Goal: Information Seeking & Learning: Learn about a topic

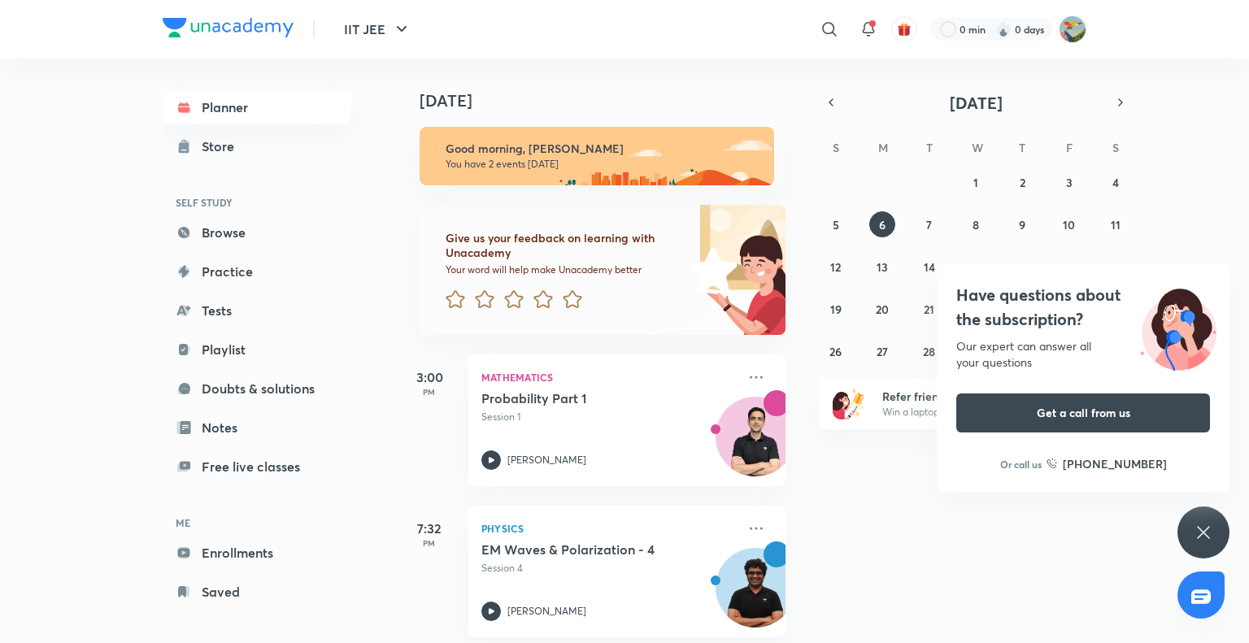
scroll to position [20, 0]
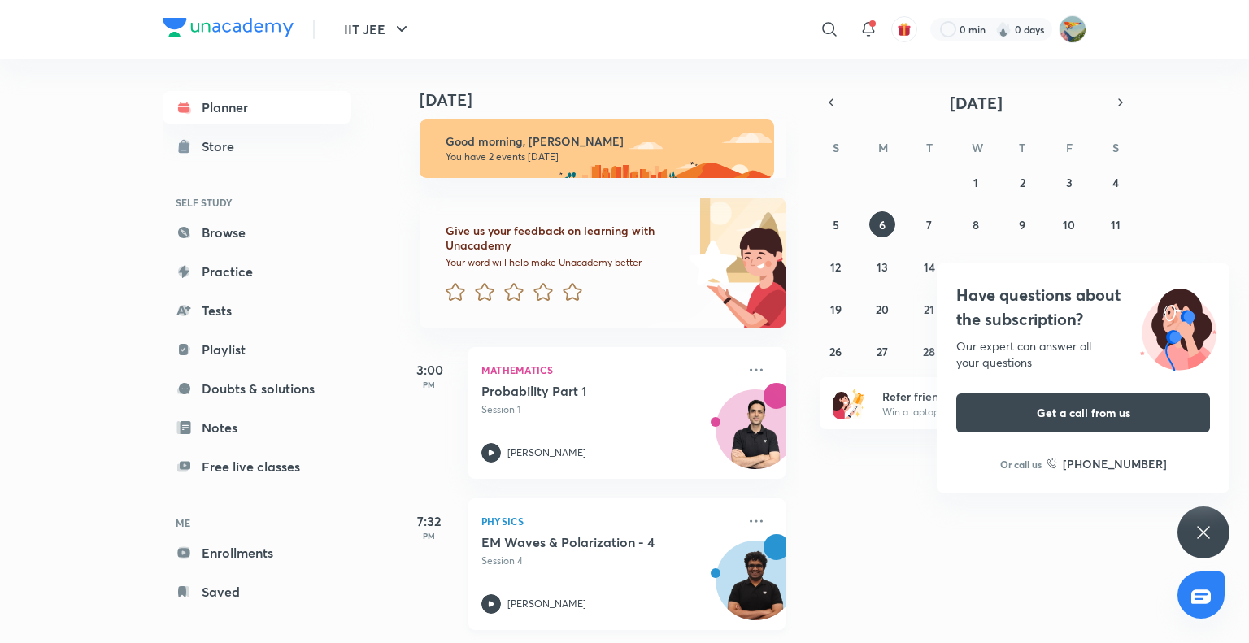
click at [620, 534] on h5 "EM Waves & Polarization - 4" at bounding box center [582, 542] width 202 height 16
click at [569, 283] on icon at bounding box center [572, 292] width 19 height 18
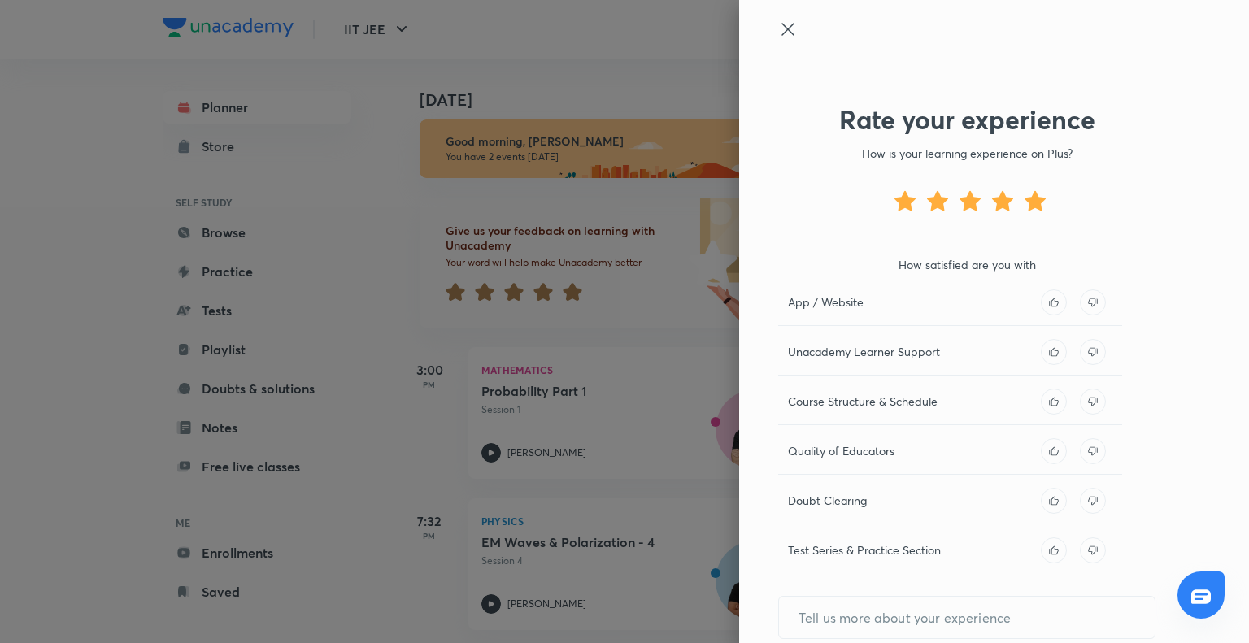
click at [515, 284] on div at bounding box center [624, 321] width 1249 height 643
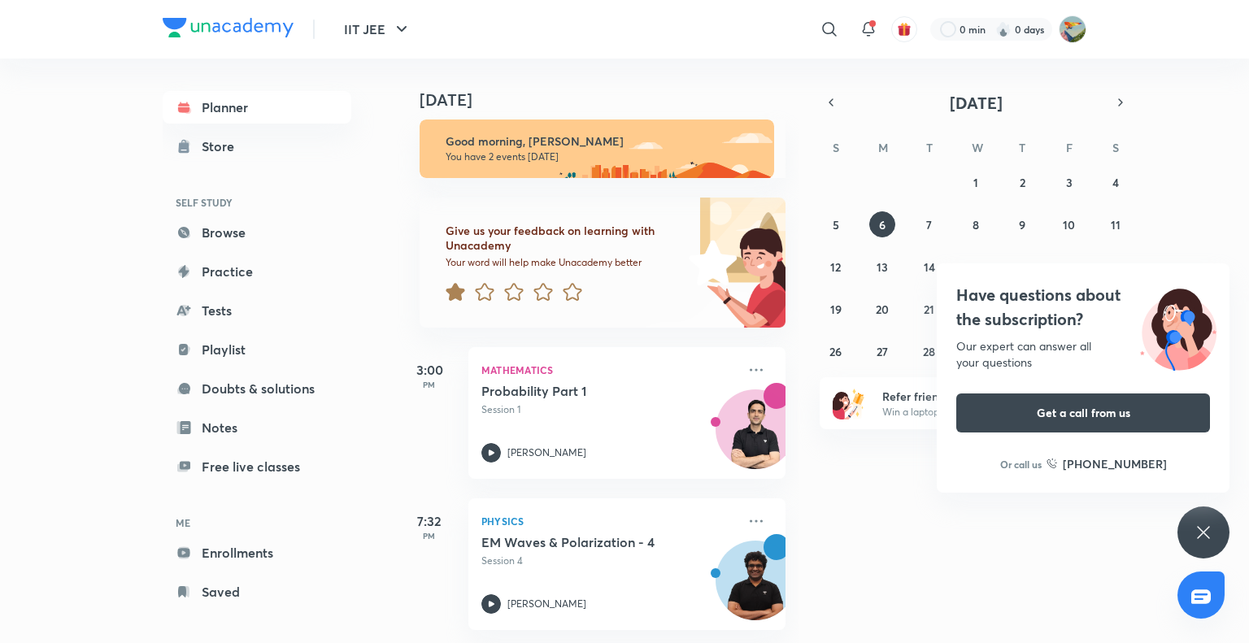
drag, startPoint x: 464, startPoint y: 283, endPoint x: 456, endPoint y: 286, distance: 8.8
click at [456, 286] on icon at bounding box center [455, 292] width 19 height 18
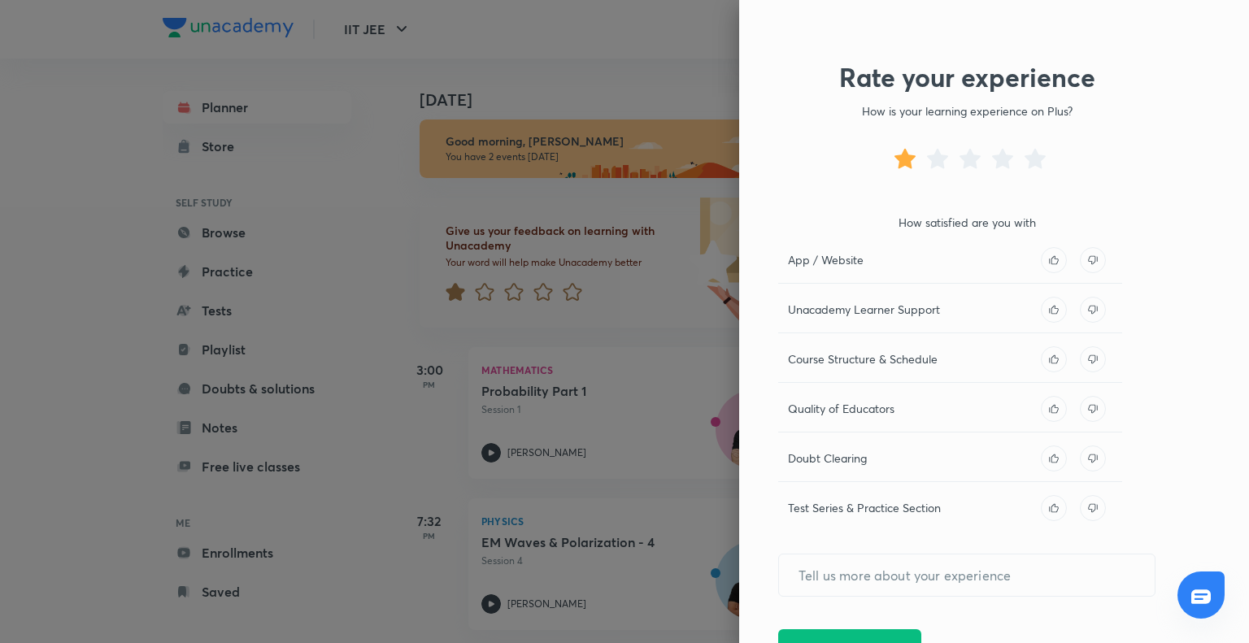
scroll to position [65, 0]
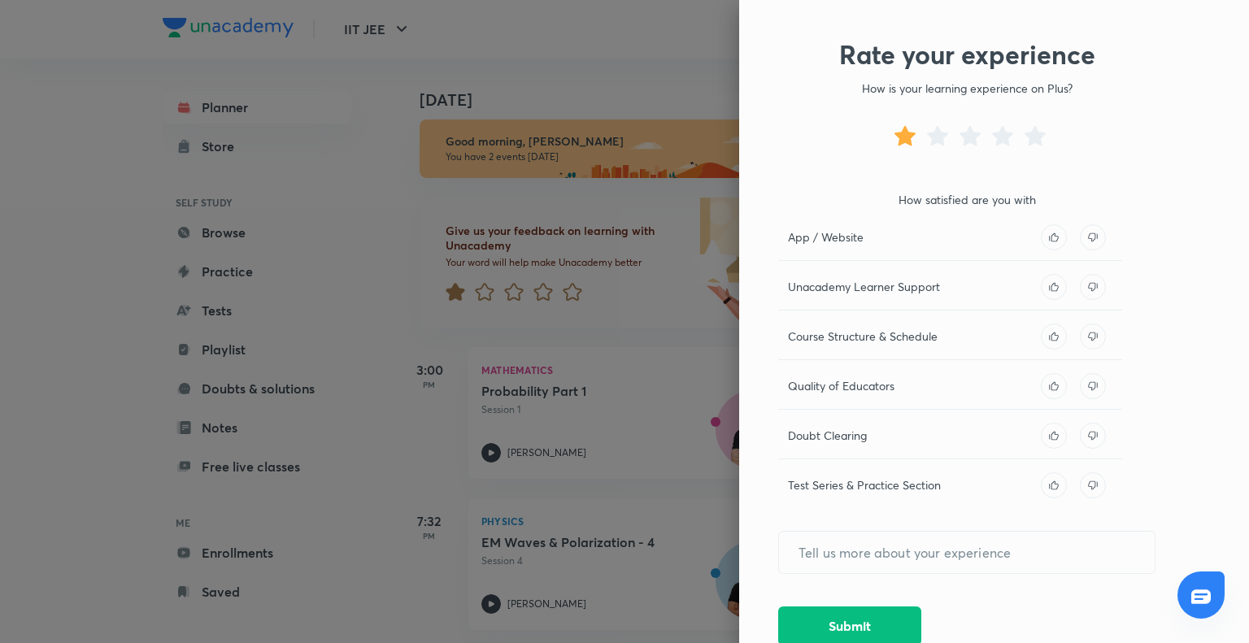
click at [1088, 287] on icon at bounding box center [1092, 286] width 9 height 9
click at [1083, 241] on icon at bounding box center [1093, 237] width 26 height 26
click at [1080, 341] on icon at bounding box center [1093, 337] width 26 height 26
click at [1050, 382] on icon at bounding box center [1054, 386] width 26 height 26
click at [1080, 436] on icon at bounding box center [1093, 436] width 26 height 26
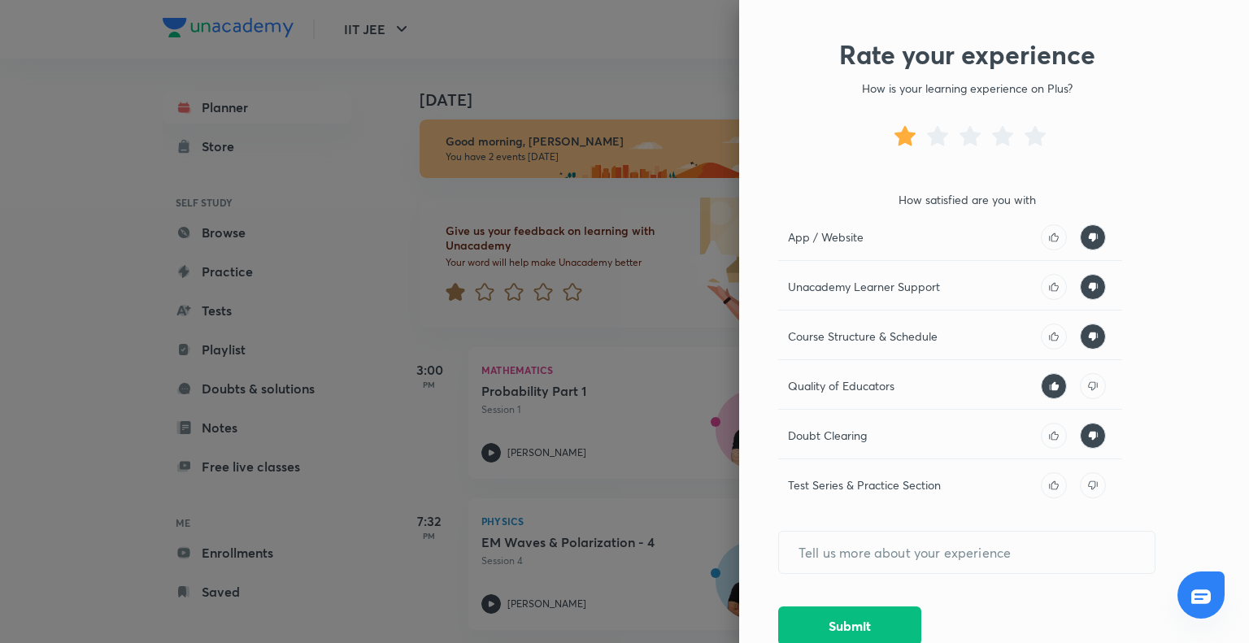
click at [1080, 483] on icon at bounding box center [1093, 485] width 26 height 26
click at [1041, 486] on icon at bounding box center [1054, 485] width 26 height 26
click at [1041, 490] on icon at bounding box center [1054, 485] width 26 height 26
click at [1028, 497] on div "Test Series & Practice Section" at bounding box center [950, 490] width 344 height 36
click at [1041, 490] on icon at bounding box center [1054, 485] width 26 height 26
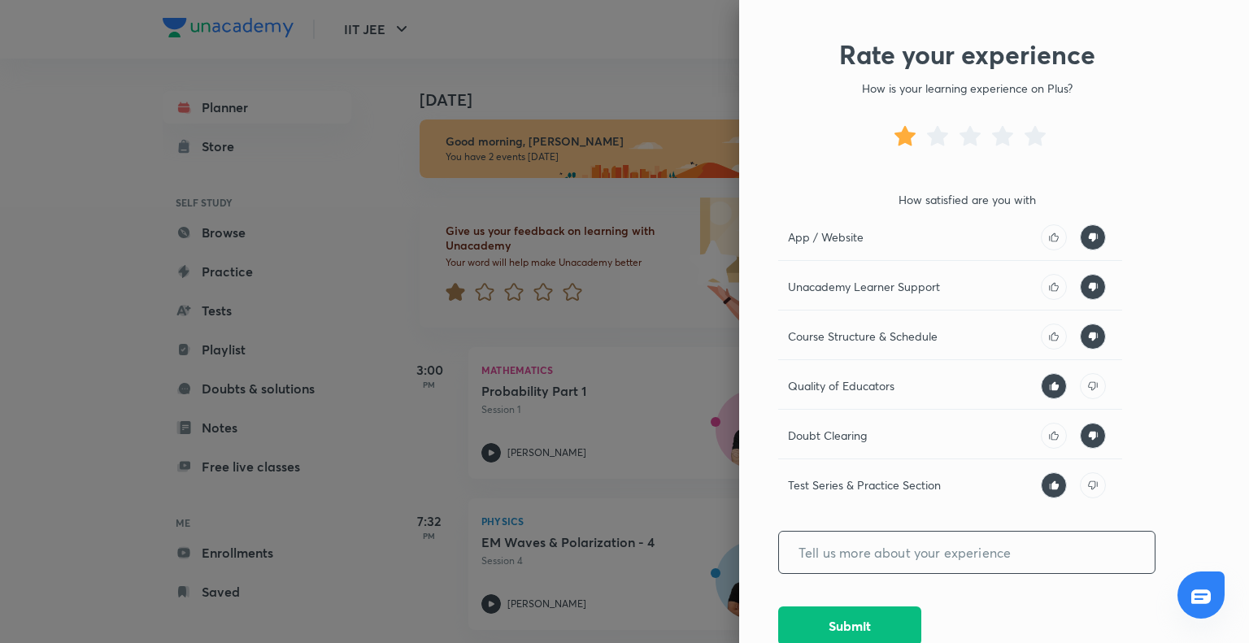
click at [963, 548] on input "text" at bounding box center [967, 552] width 376 height 41
click at [869, 616] on button "Submit" at bounding box center [849, 624] width 143 height 39
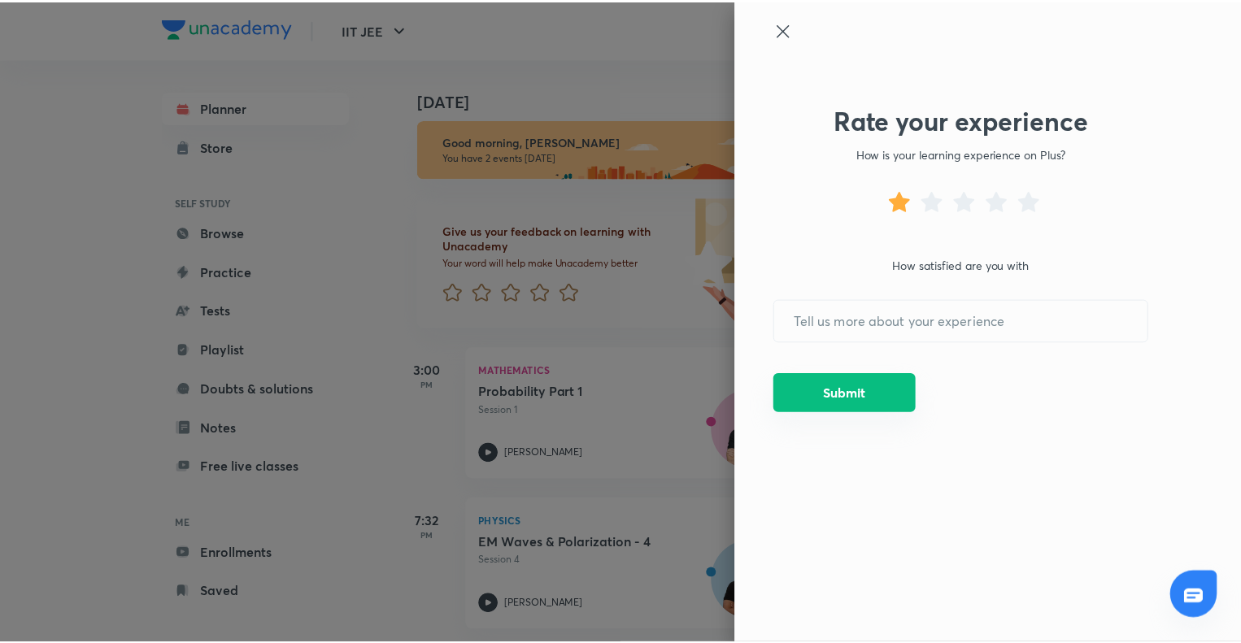
scroll to position [0, 0]
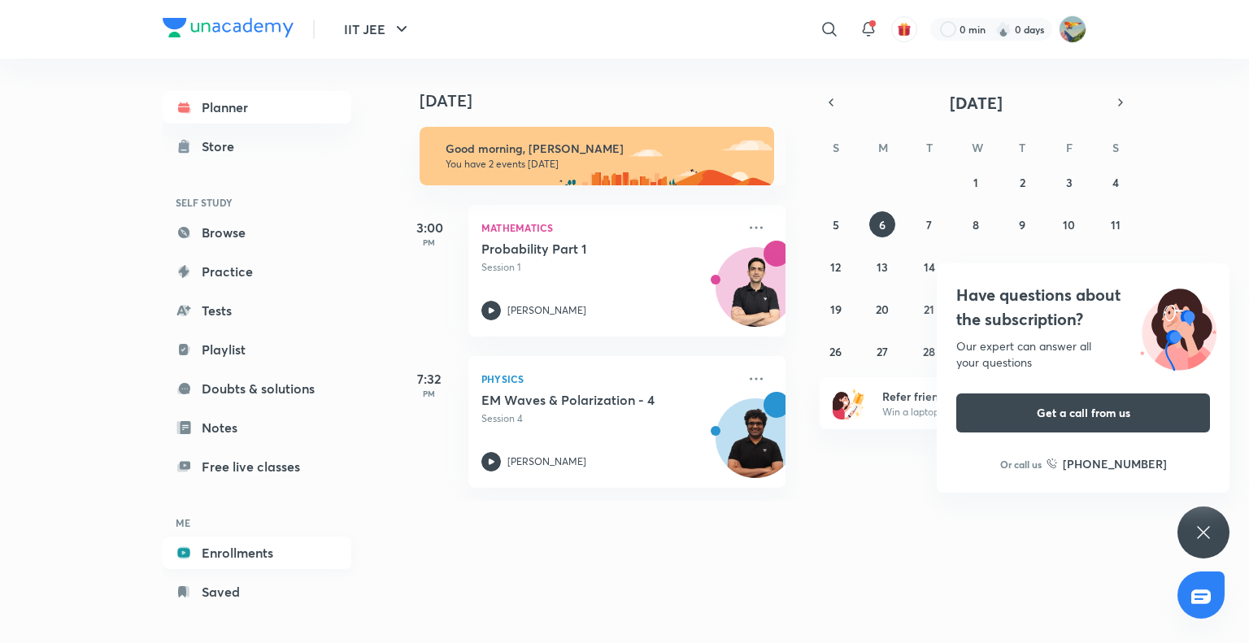
click at [245, 545] on link "Enrollments" at bounding box center [257, 553] width 189 height 33
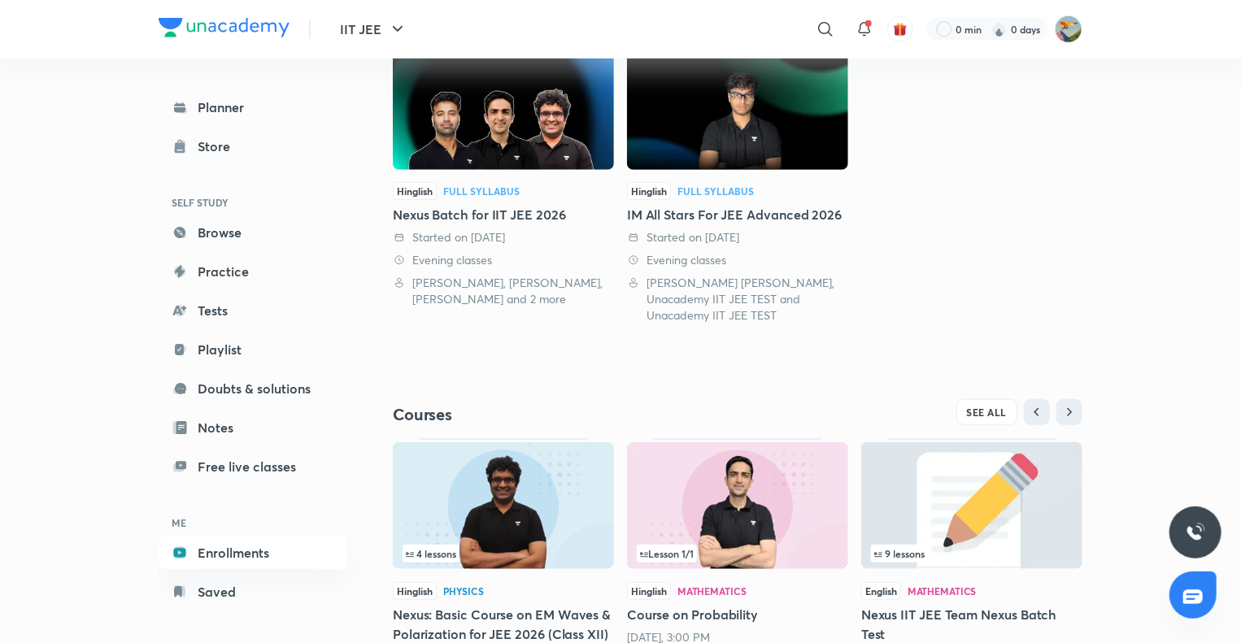
scroll to position [455, 0]
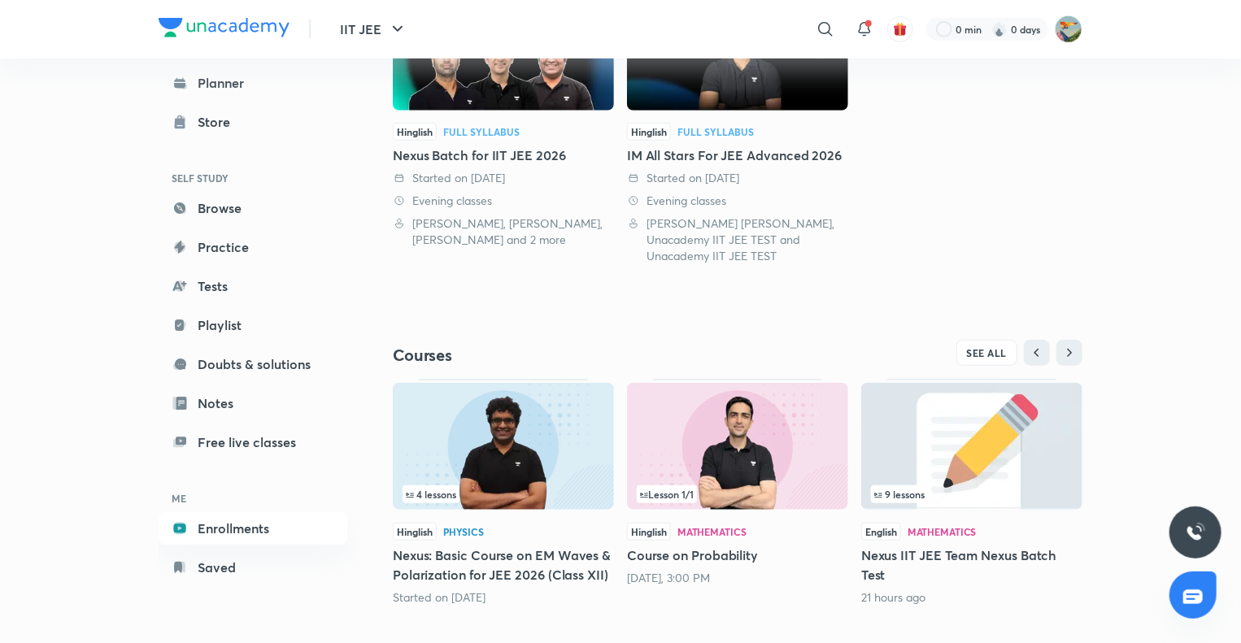
click at [411, 467] on img at bounding box center [503, 446] width 221 height 127
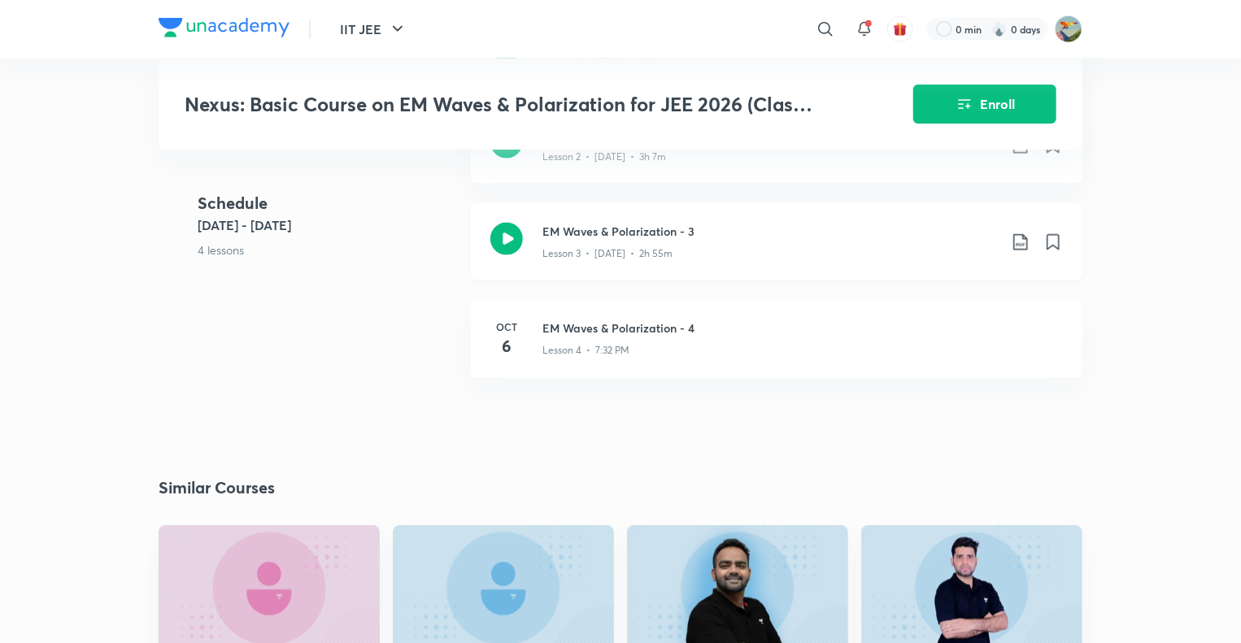
scroll to position [1041, 0]
click at [612, 248] on p "Lesson 3 • Sept 30 • 2h 55m" at bounding box center [607, 253] width 130 height 15
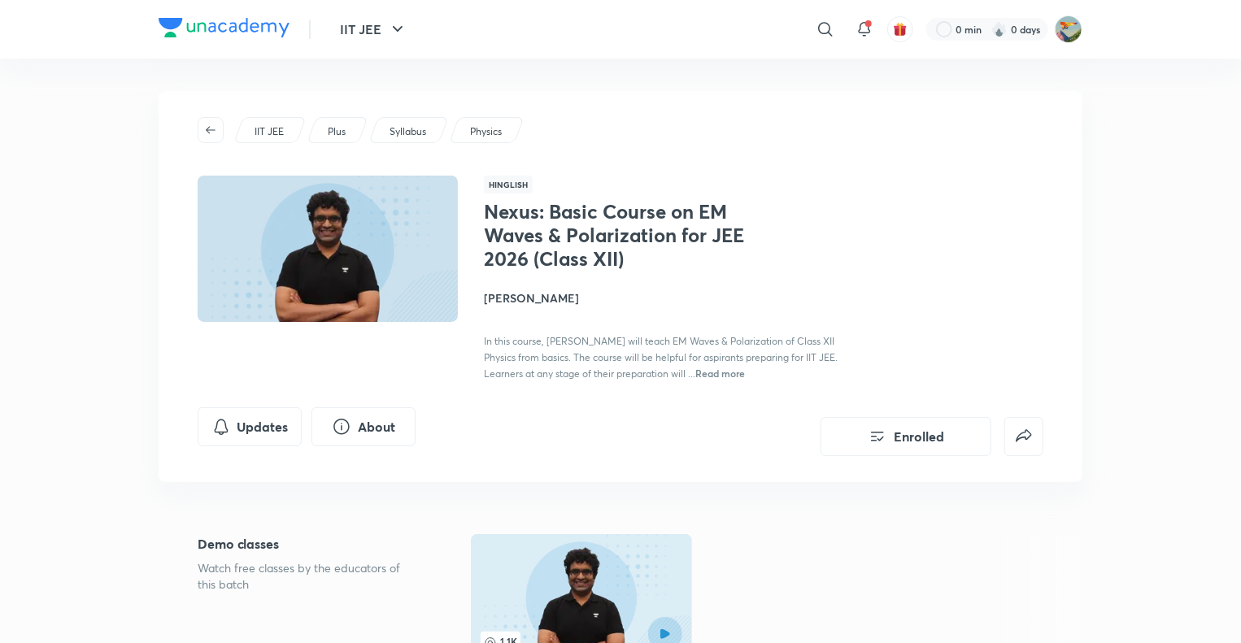
click at [197, 15] on div "IIT JEE ​ 0 min 0 days" at bounding box center [621, 29] width 924 height 59
click at [198, 31] on img at bounding box center [224, 28] width 131 height 20
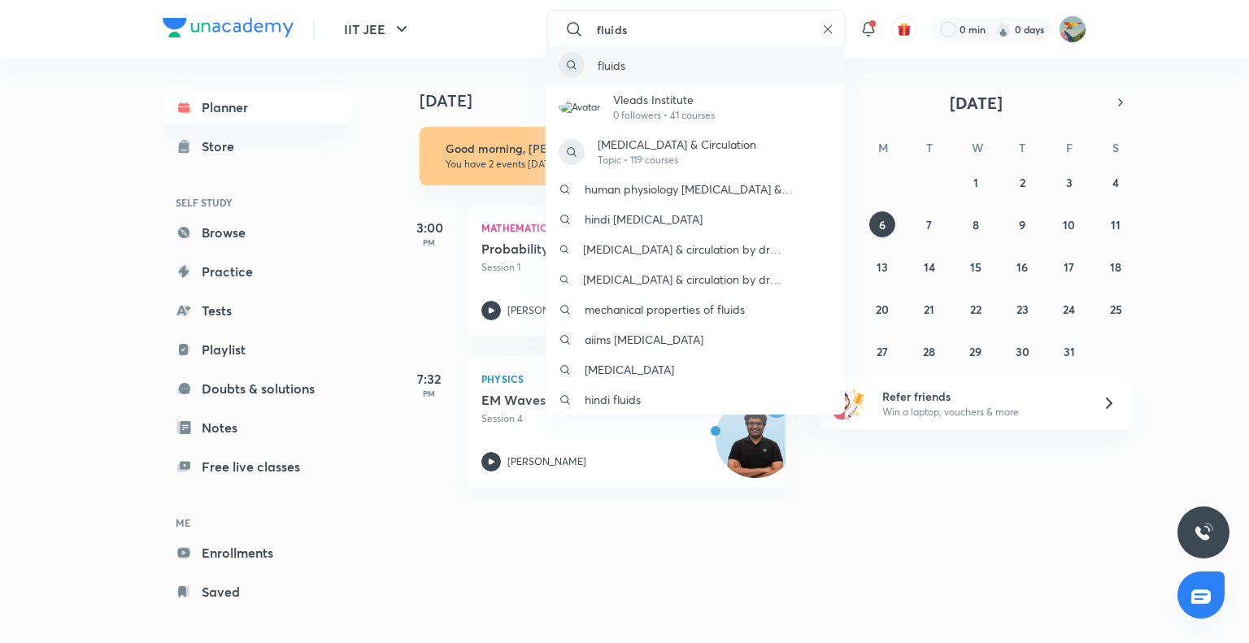
type input "fluids"
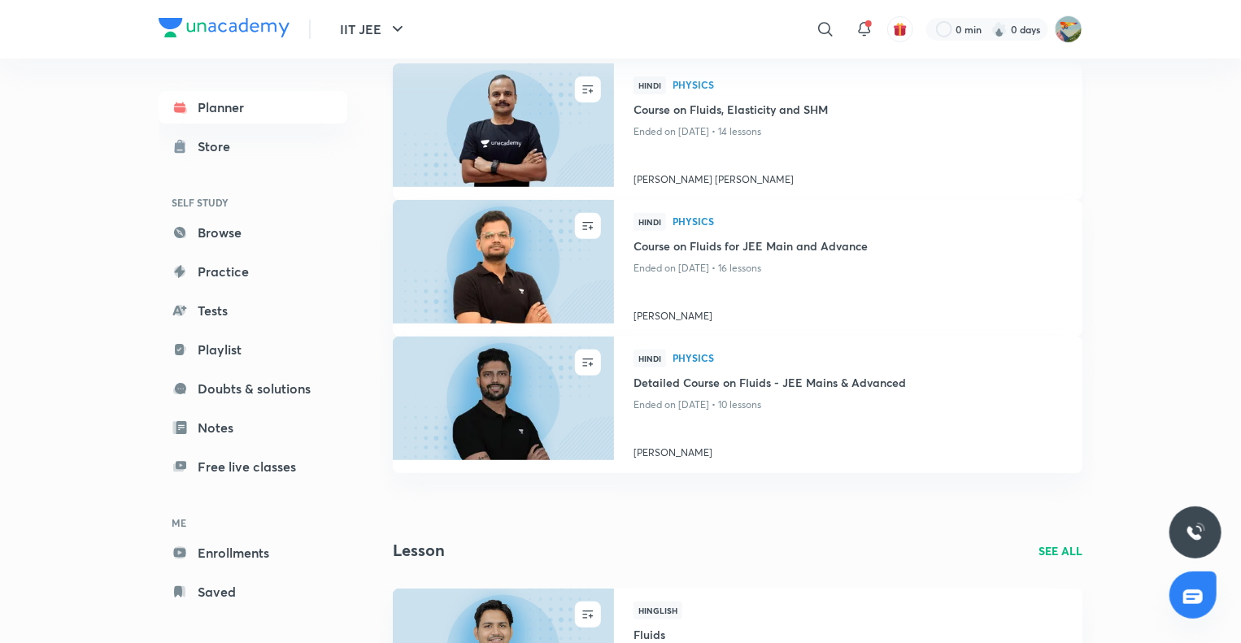
scroll to position [244, 0]
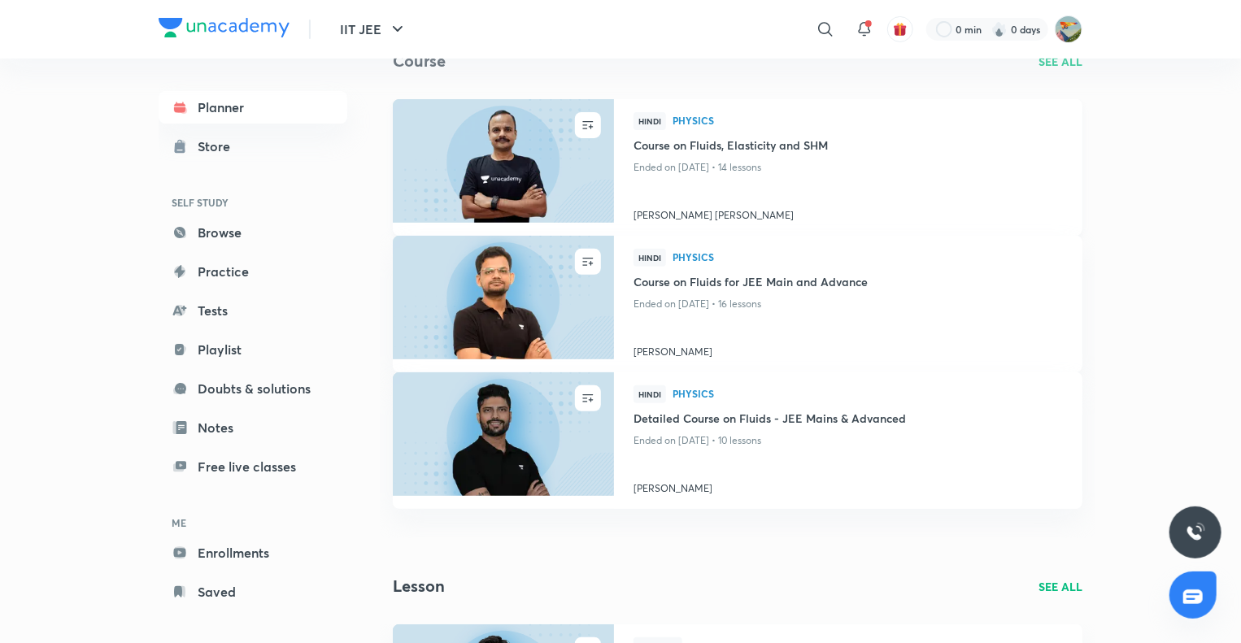
click at [761, 149] on h4 "Course on Fluids, Elasticity and SHM" at bounding box center [848, 147] width 429 height 20
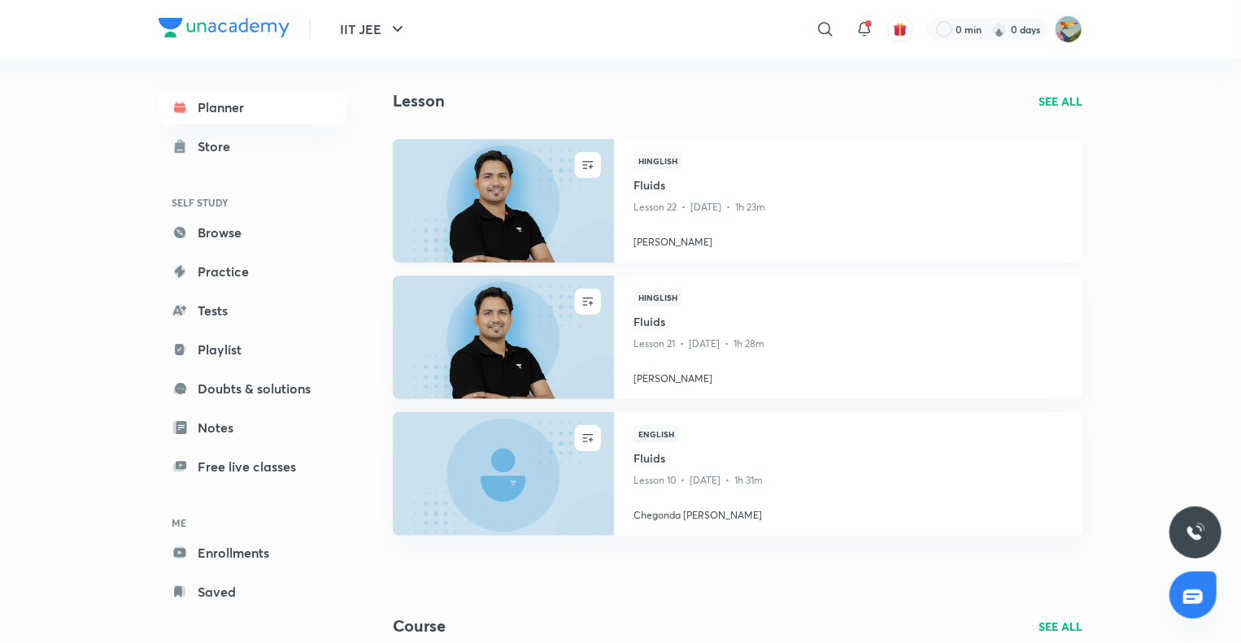
scroll to position [163, 0]
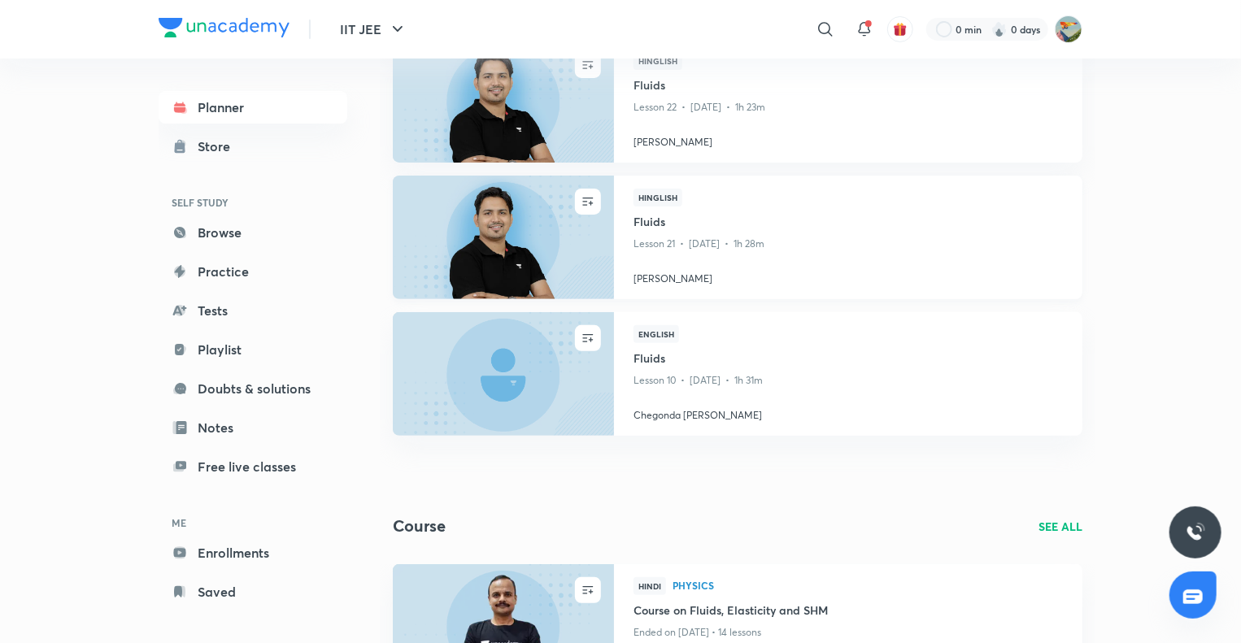
click at [646, 223] on h4 "Fluids" at bounding box center [848, 223] width 429 height 20
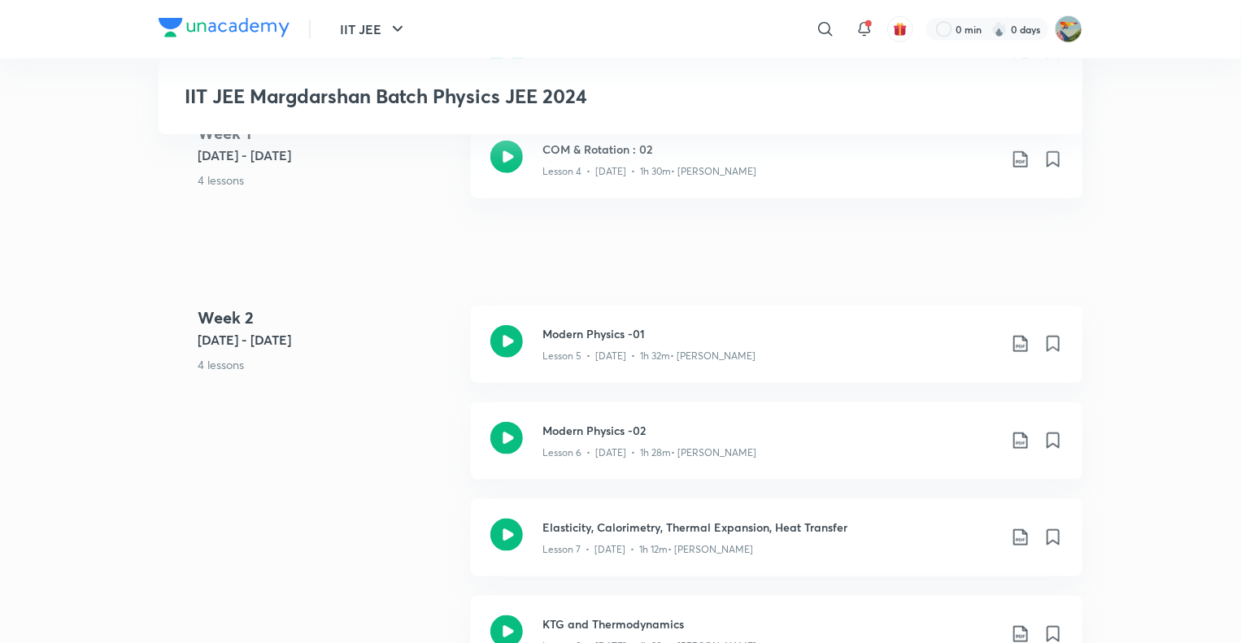
scroll to position [976, 0]
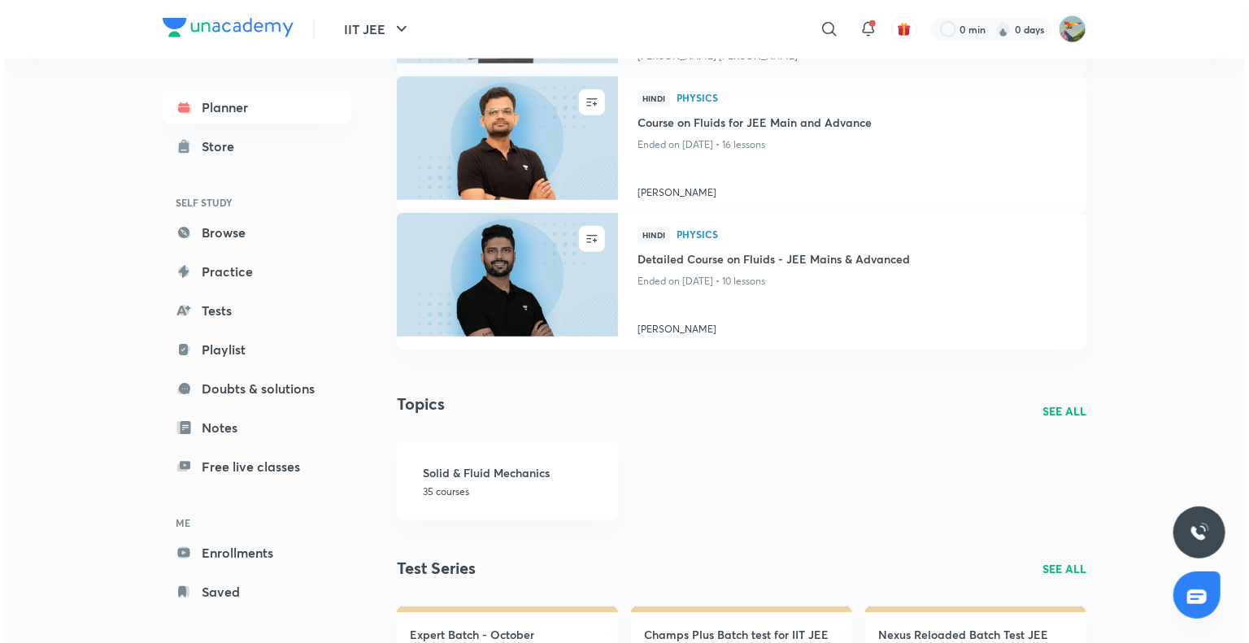
scroll to position [930, 0]
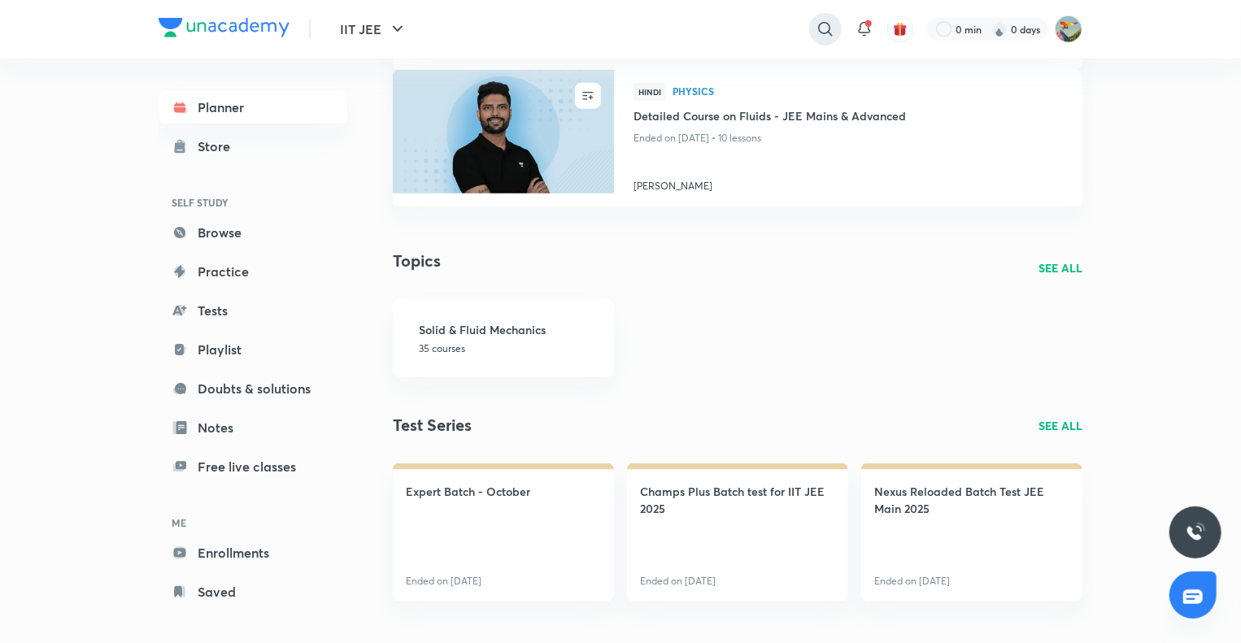
click at [816, 37] on icon at bounding box center [826, 30] width 20 height 20
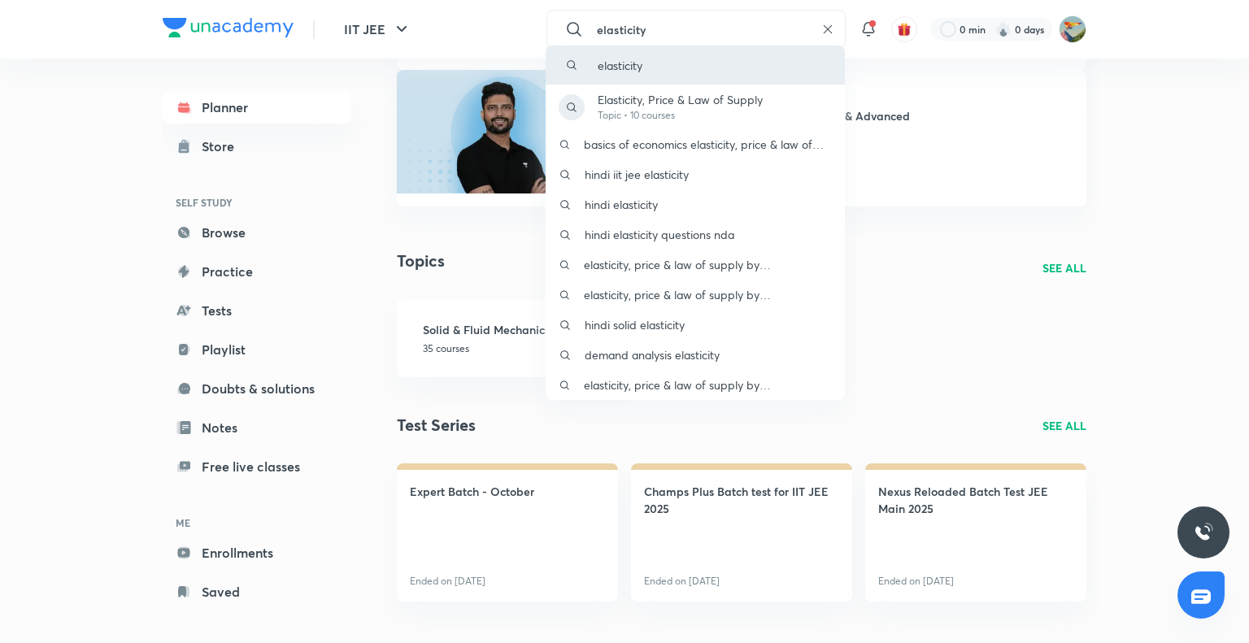
type input "elasticity"
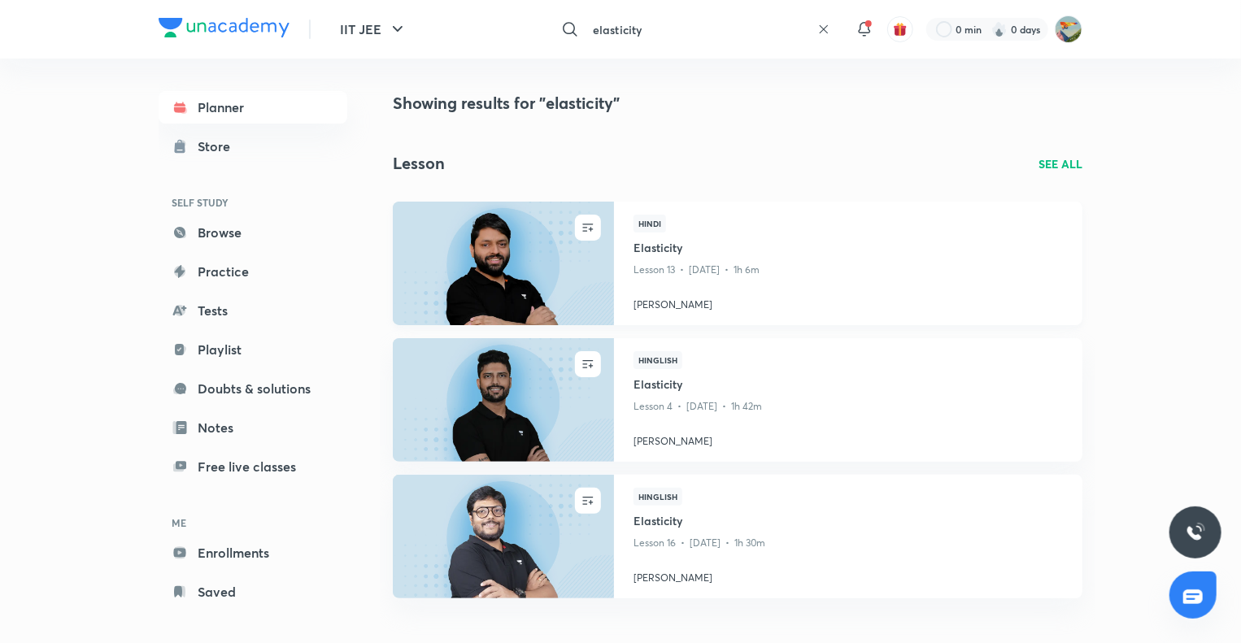
click at [698, 257] on h4 "Elasticity" at bounding box center [848, 249] width 429 height 20
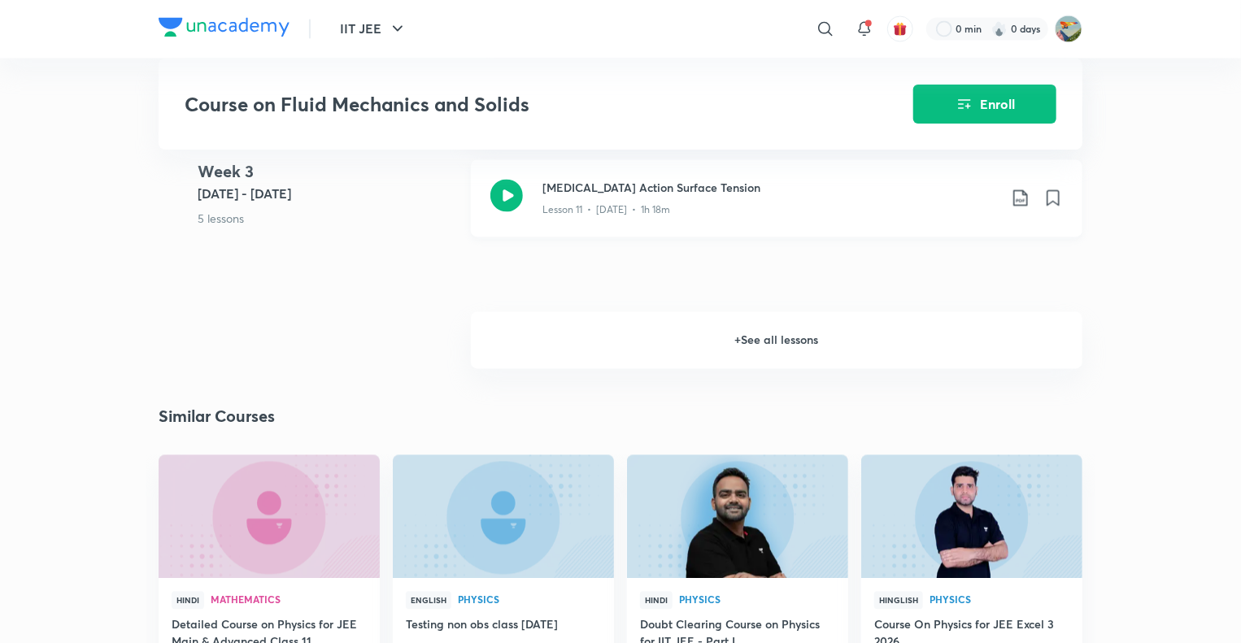
scroll to position [1464, 0]
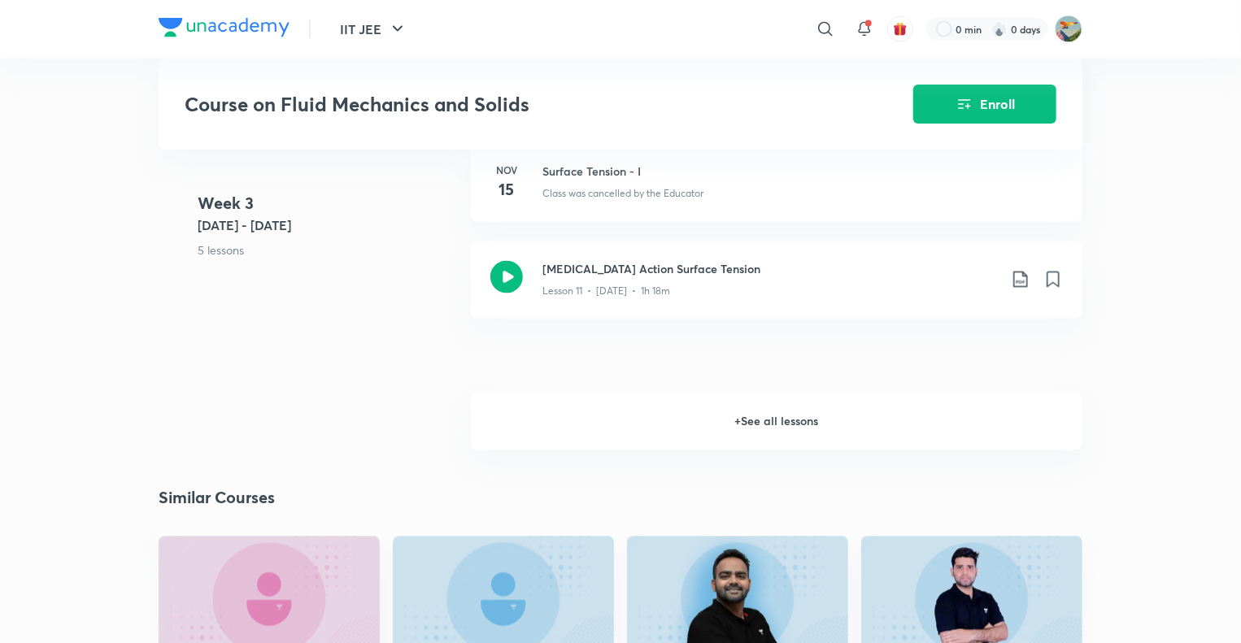
click at [674, 419] on h6 "+ See all lessons" at bounding box center [777, 422] width 612 height 57
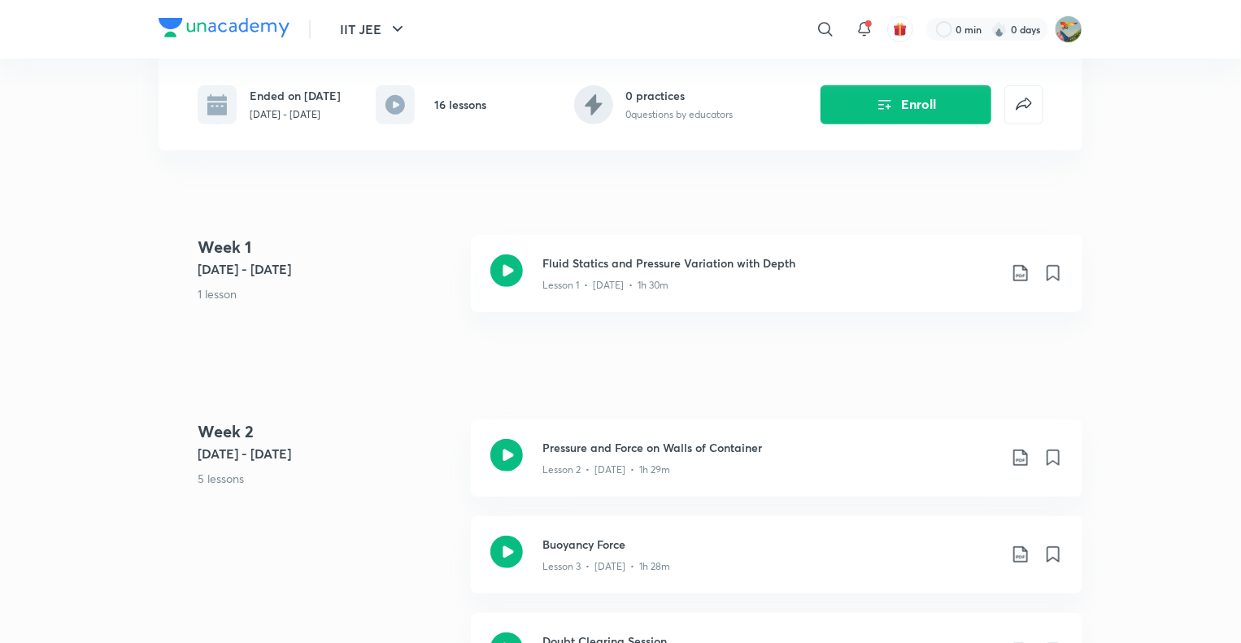
scroll to position [0, 0]
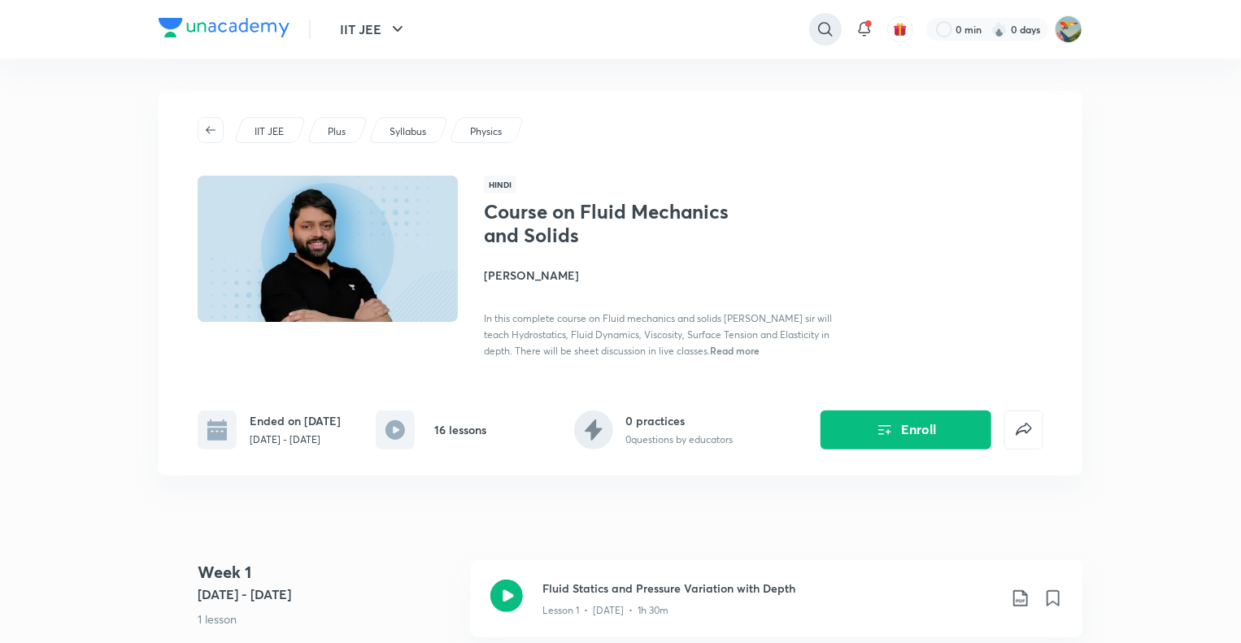
click at [834, 25] on icon at bounding box center [826, 30] width 20 height 20
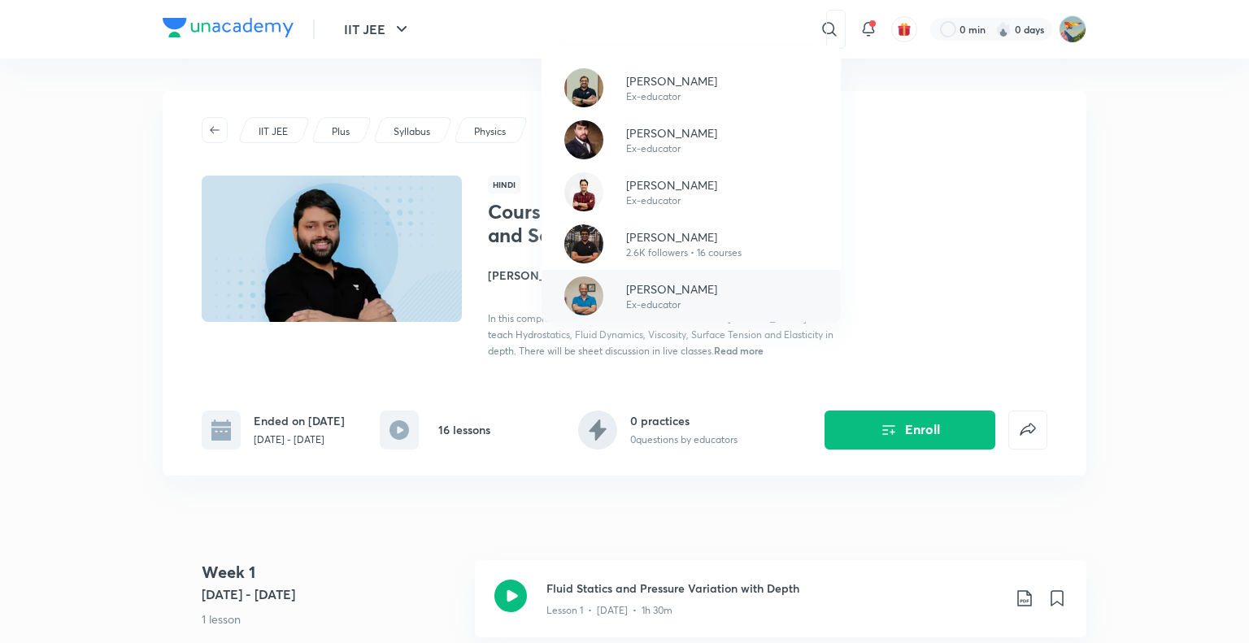
click at [701, 305] on div "[PERSON_NAME] Ex-educator" at bounding box center [691, 296] width 299 height 52
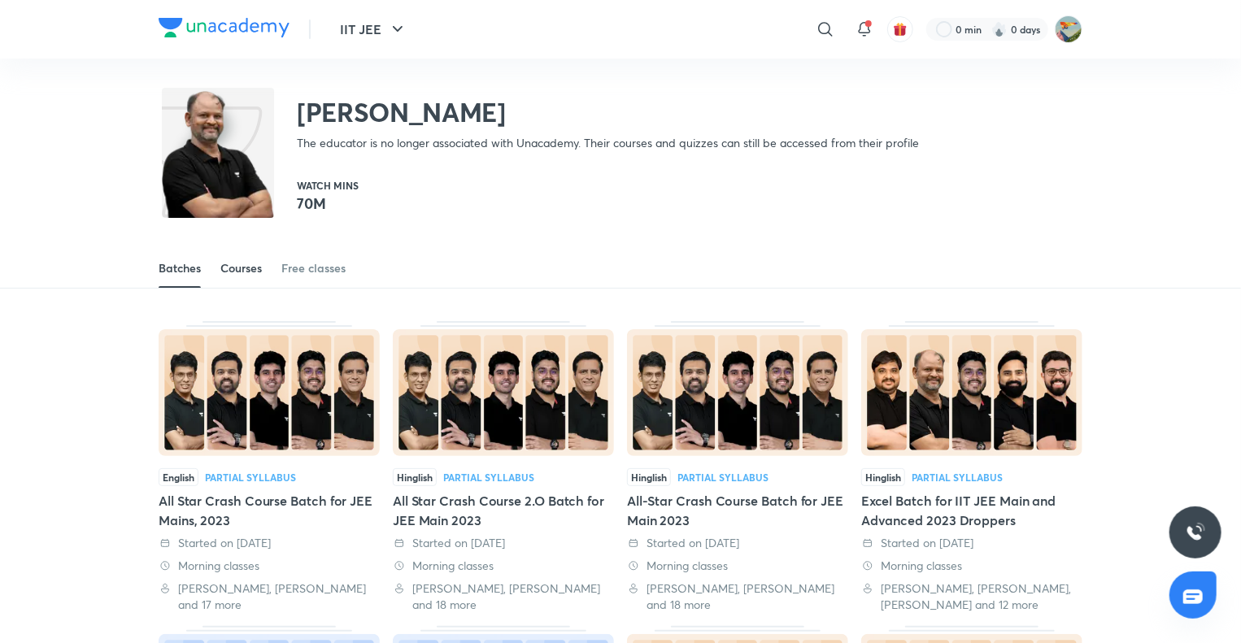
click at [259, 263] on div "Courses" at bounding box center [240, 268] width 41 height 16
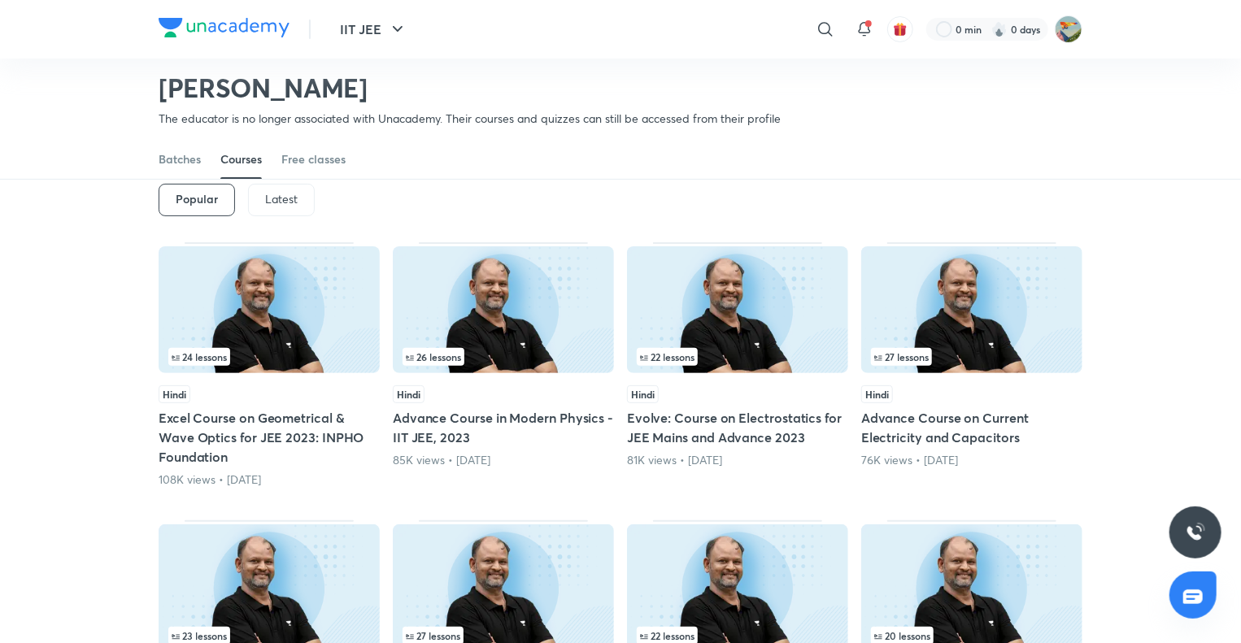
scroll to position [69, 0]
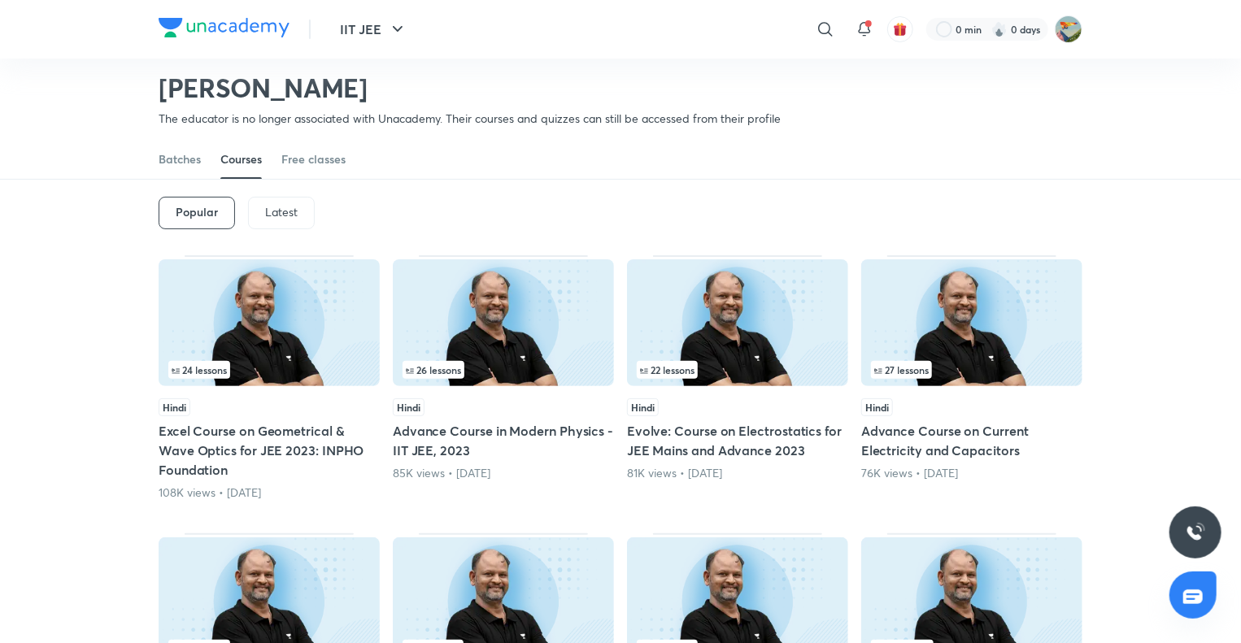
click at [275, 207] on p "Latest" at bounding box center [281, 212] width 33 height 13
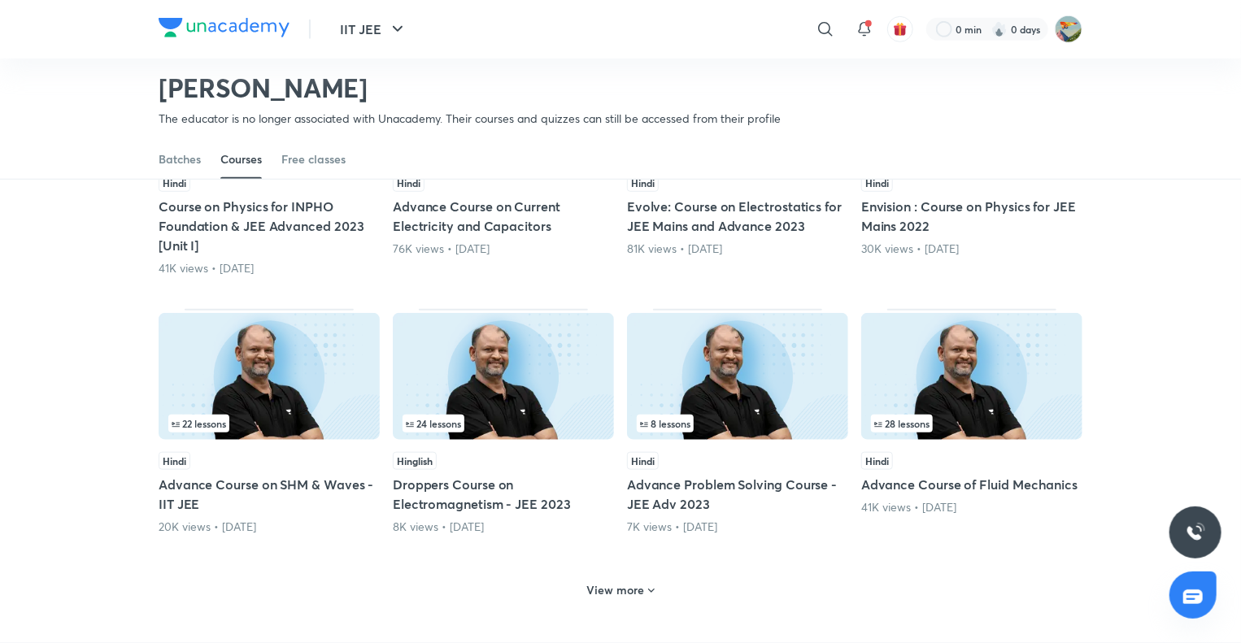
scroll to position [555, 0]
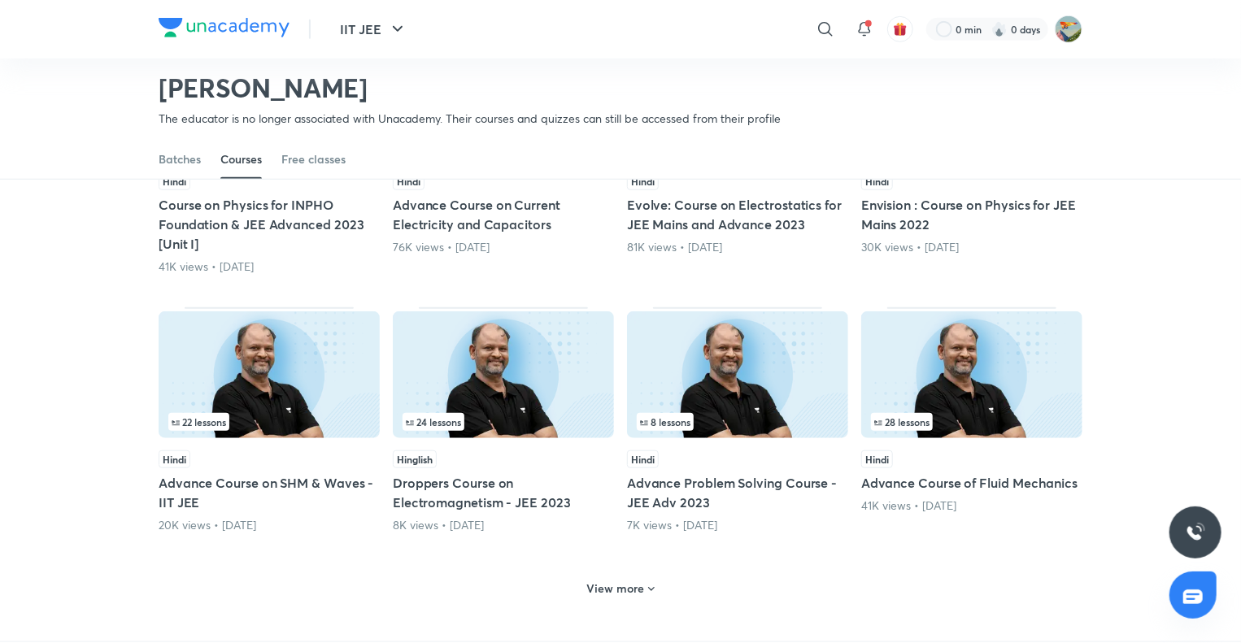
click at [600, 585] on h6 "View more" at bounding box center [616, 589] width 58 height 16
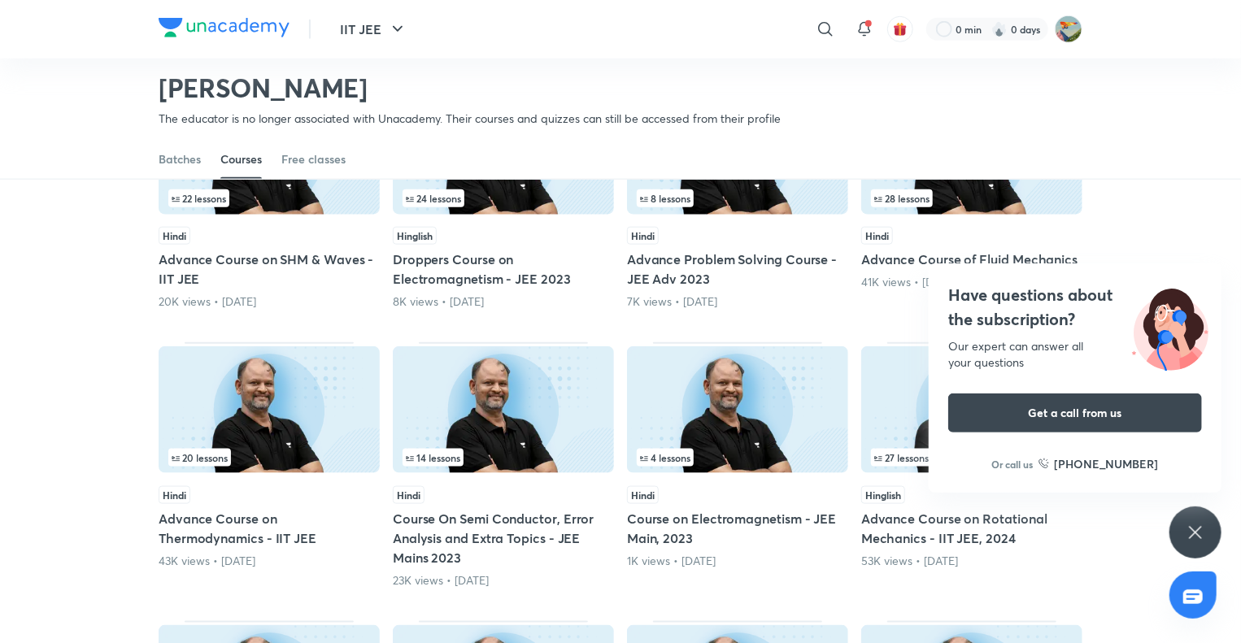
scroll to position [779, 0]
click at [1202, 520] on div "Have questions about the subscription? Our expert can answer all your questions…" at bounding box center [1195, 533] width 52 height 52
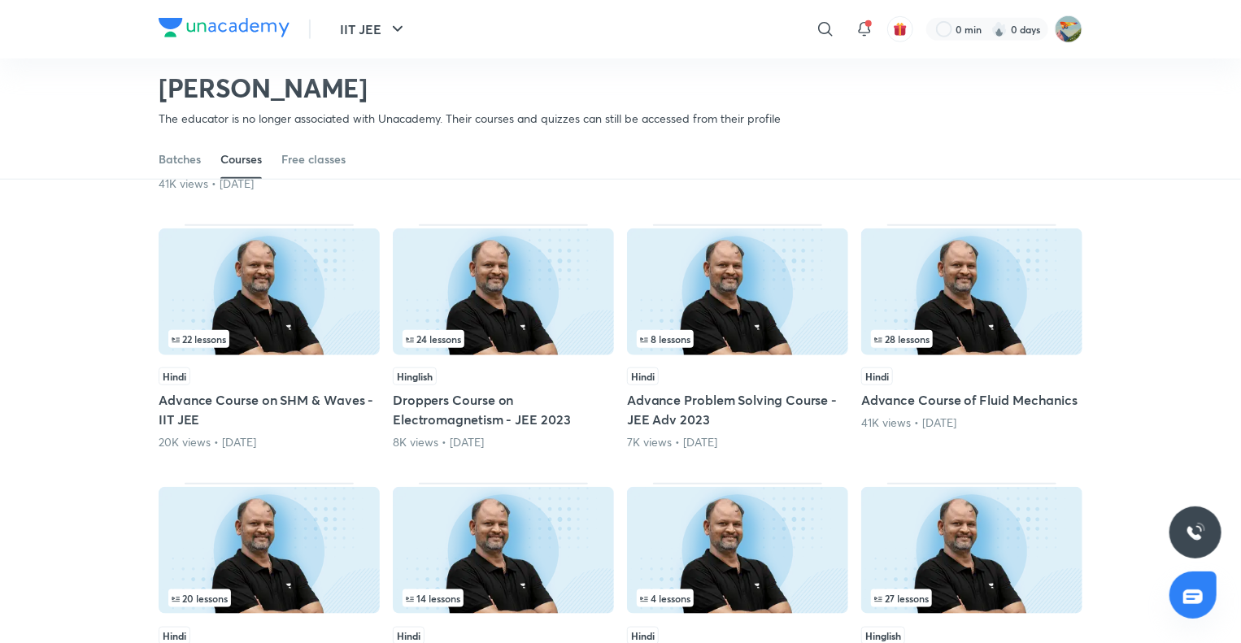
scroll to position [587, 0]
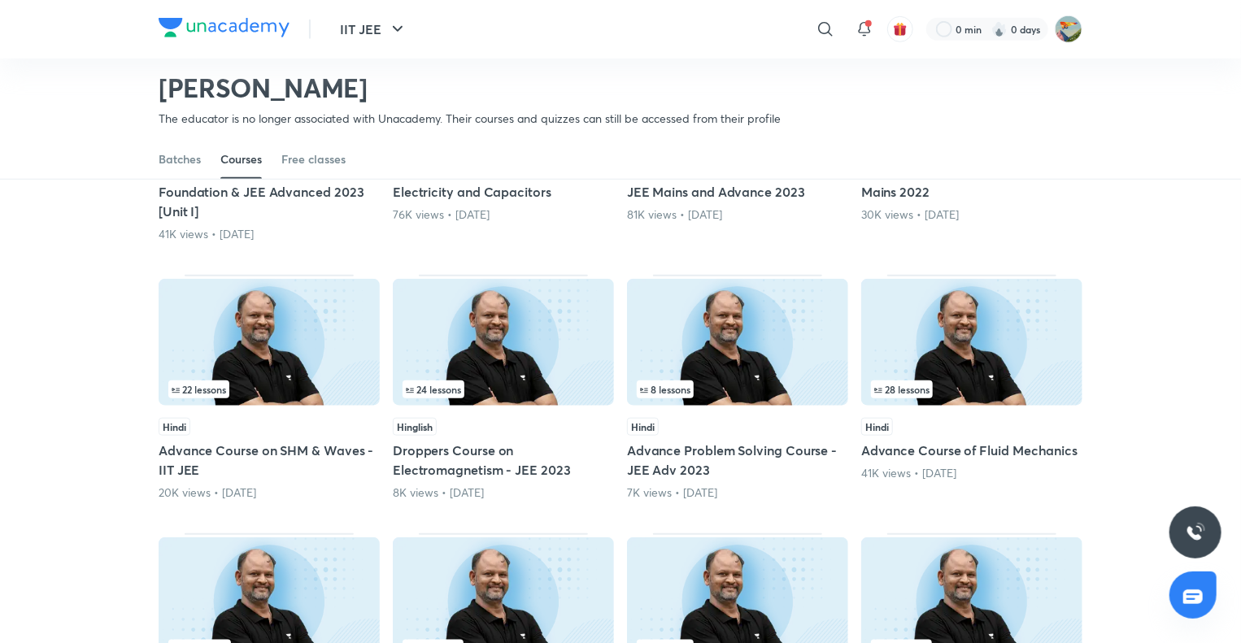
click at [904, 311] on img at bounding box center [971, 342] width 221 height 127
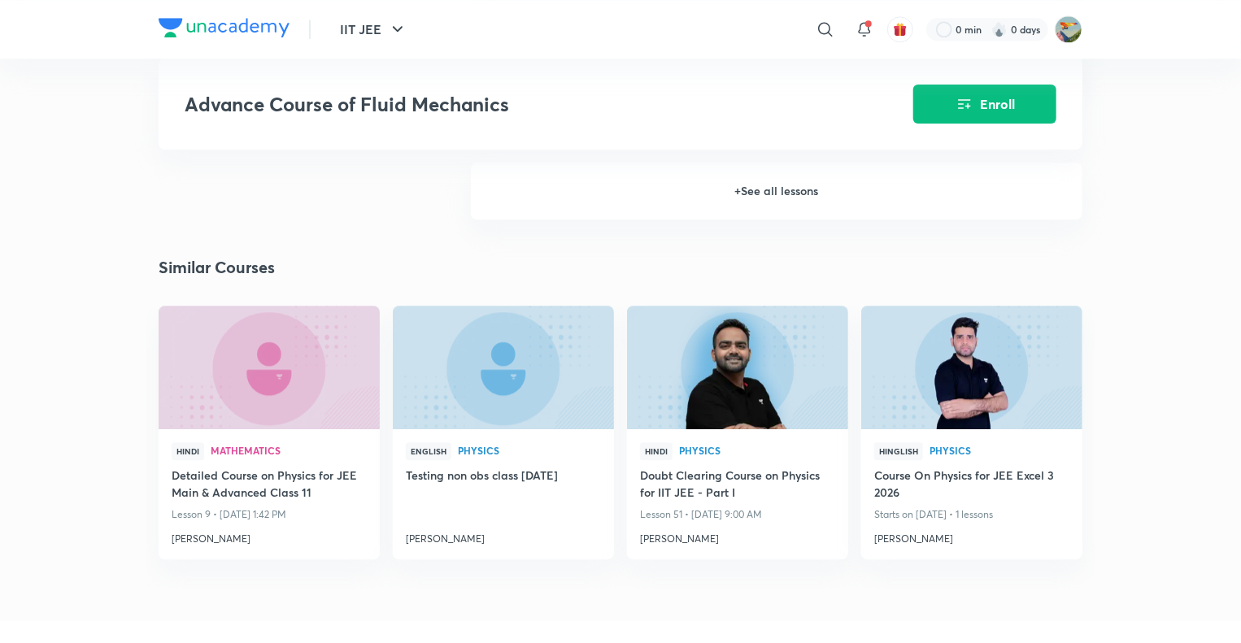
scroll to position [2096, 0]
click at [699, 170] on h6 "+ See all lessons" at bounding box center [777, 190] width 612 height 57
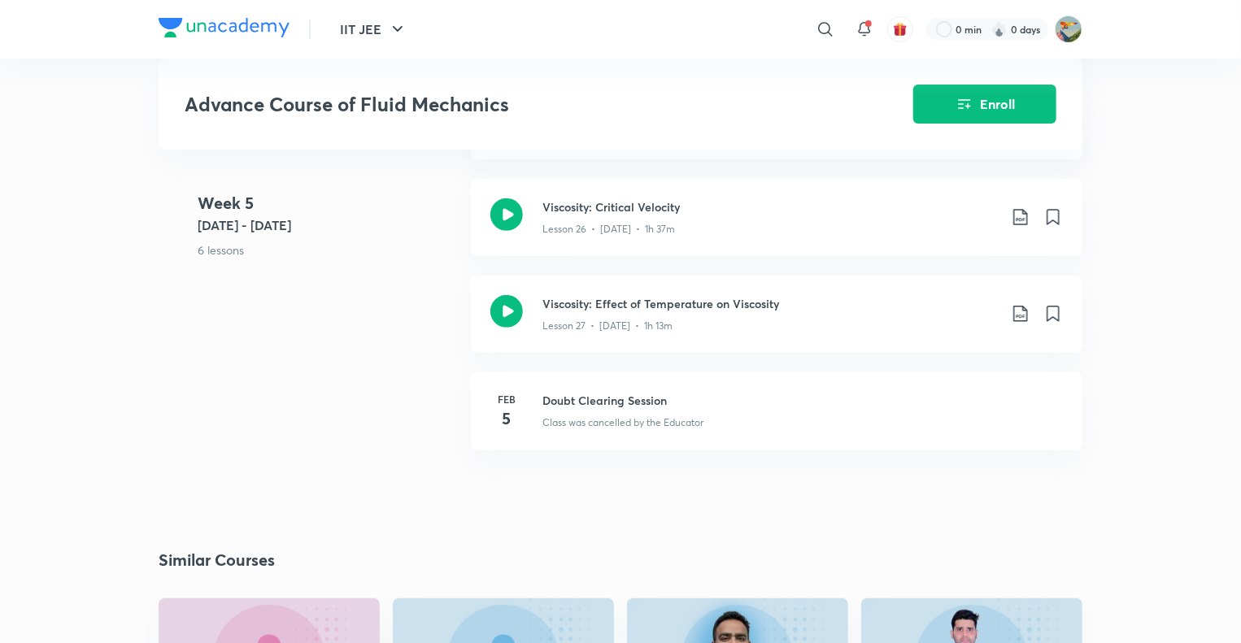
scroll to position [3359, 0]
click at [849, 314] on div "Lesson 27 • [DATE] • 1h 13m" at bounding box center [769, 324] width 455 height 21
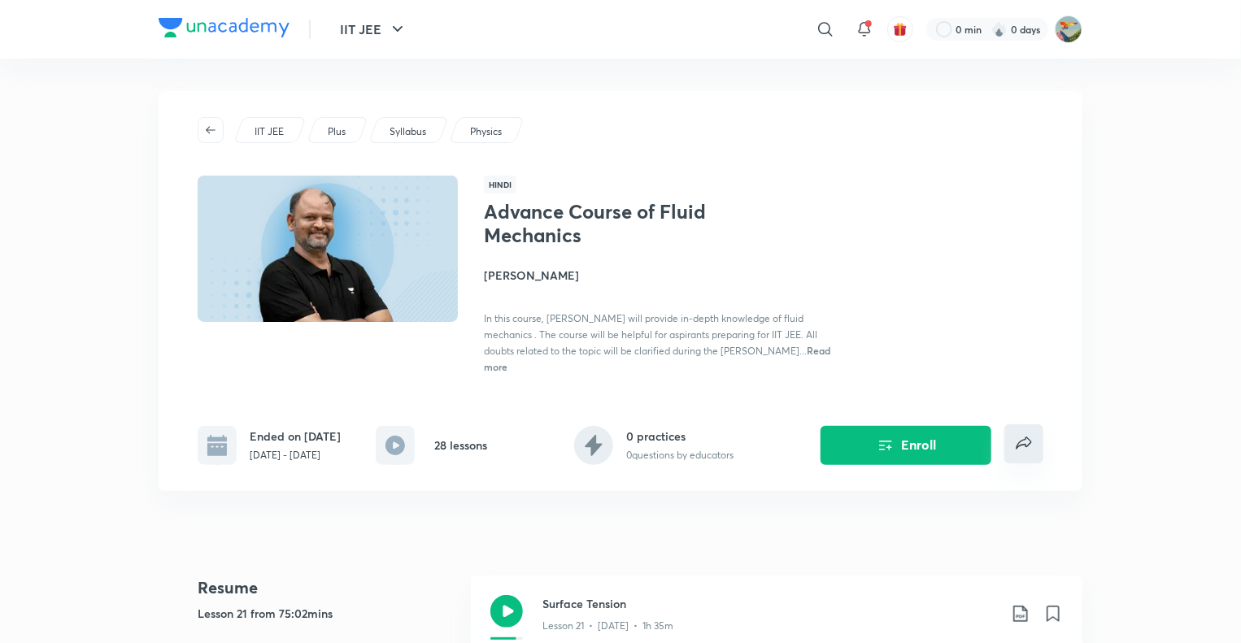
click at [1008, 438] on button "false" at bounding box center [1023, 444] width 39 height 39
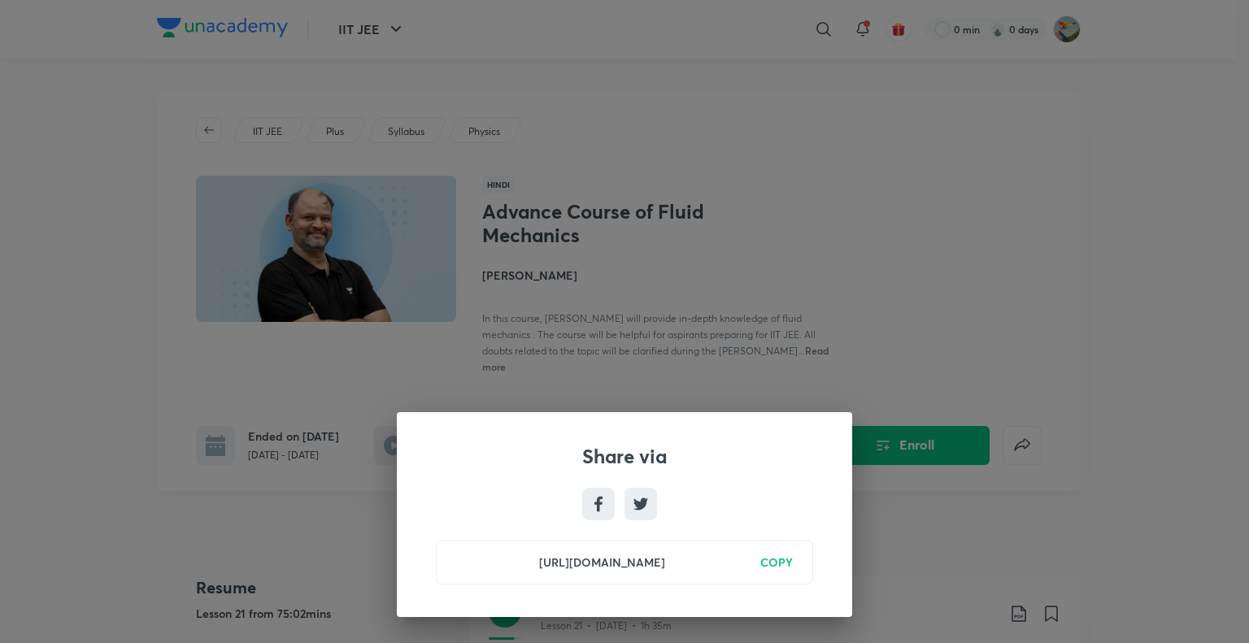
click at [918, 403] on div "Share via [URL][DOMAIN_NAME] COPY" at bounding box center [624, 321] width 1249 height 643
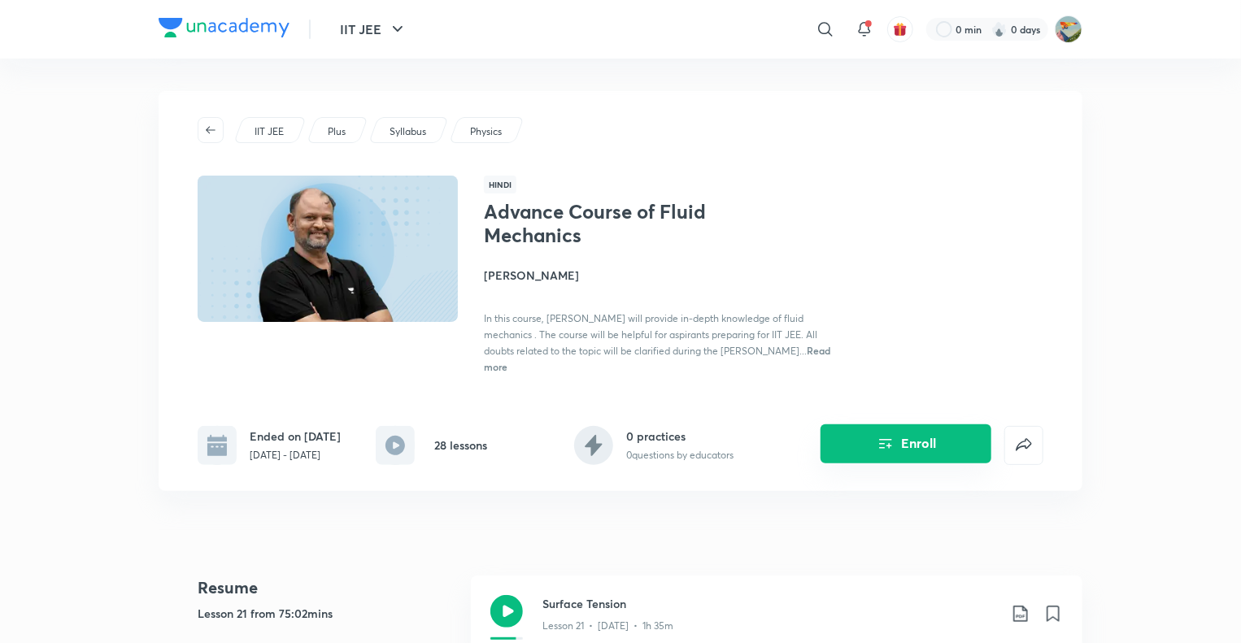
click at [954, 445] on button "Enroll" at bounding box center [906, 444] width 171 height 39
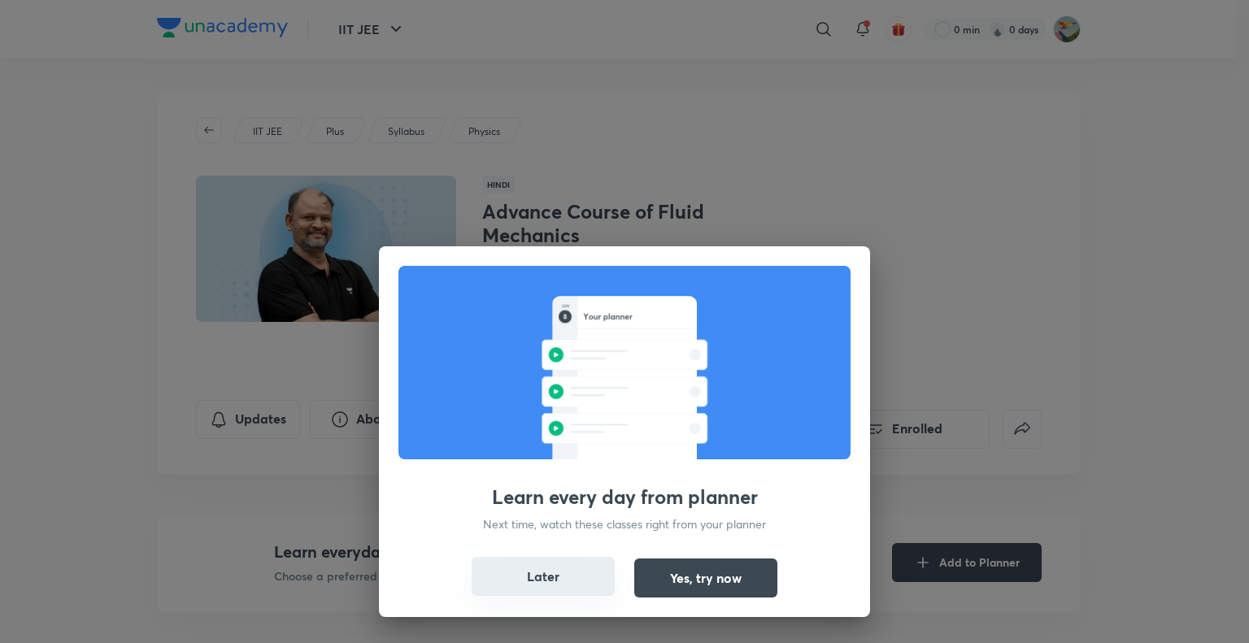
click at [518, 581] on button "Later" at bounding box center [543, 576] width 143 height 39
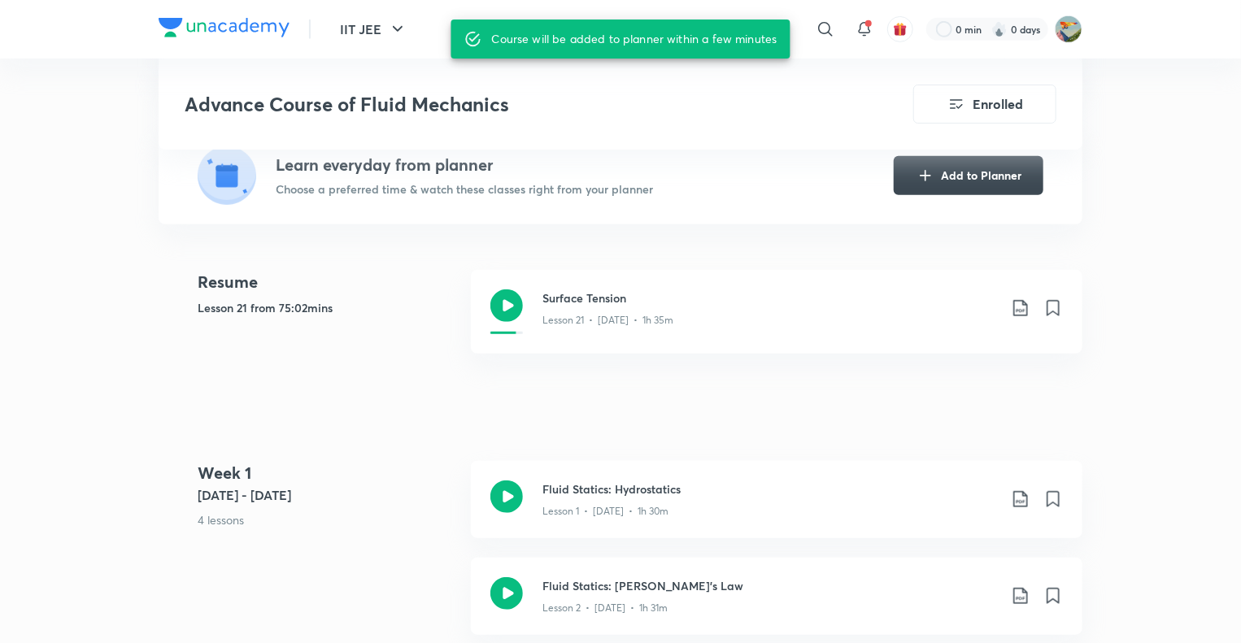
scroll to position [407, 0]
